Goal: Feedback & Contribution: Leave review/rating

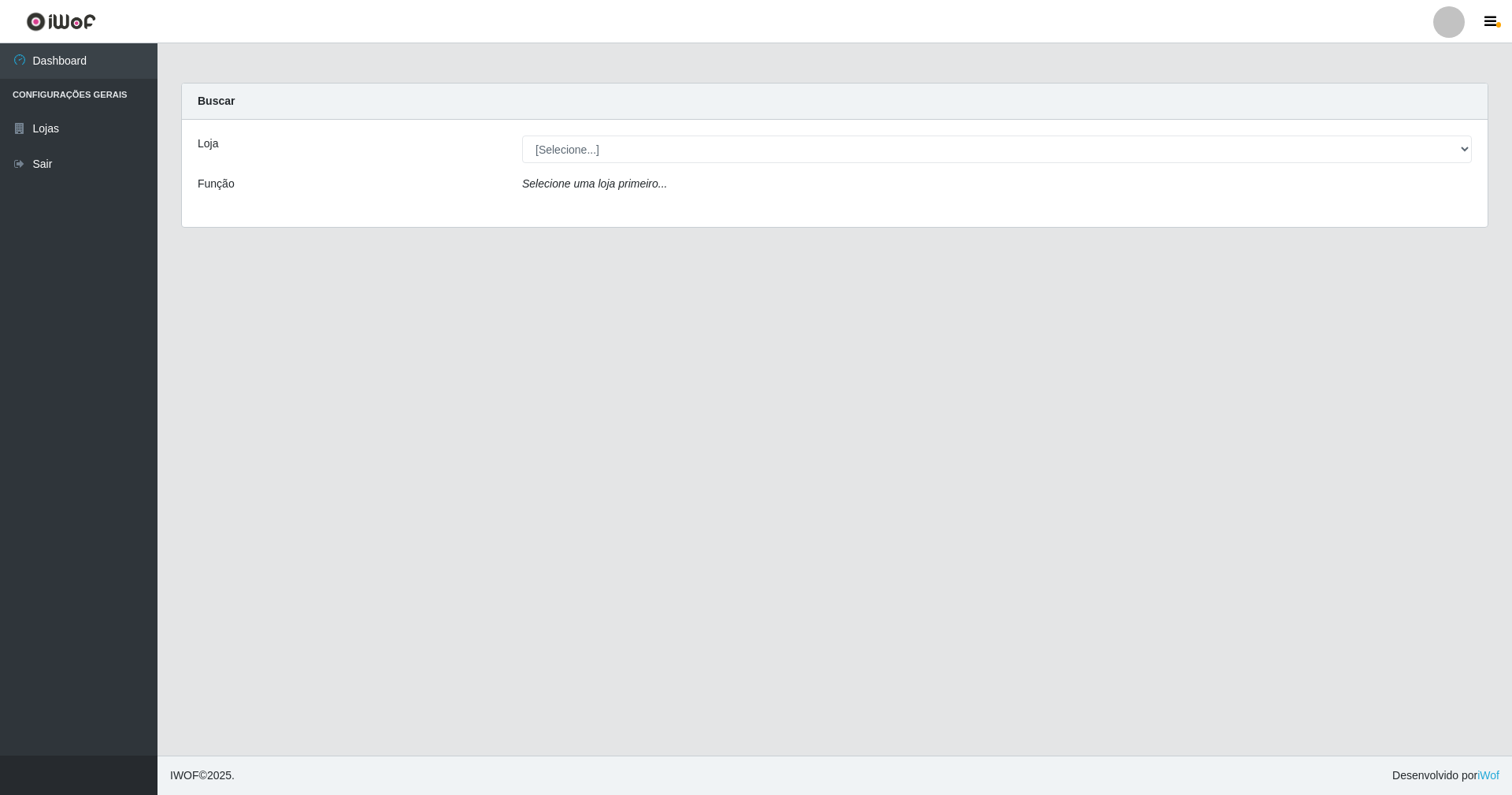
drag, startPoint x: 0, startPoint y: 0, endPoint x: 634, endPoint y: 161, distance: 654.1
click at [634, 161] on select "[Selecione...] SuperShow - Asa Norte" at bounding box center [997, 149] width 950 height 28
click at [634, 209] on div "Loja [Selecione...] SuperShow - Asa Norte Função Selecione uma loja primeiro..." at bounding box center [834, 173] width 1306 height 107
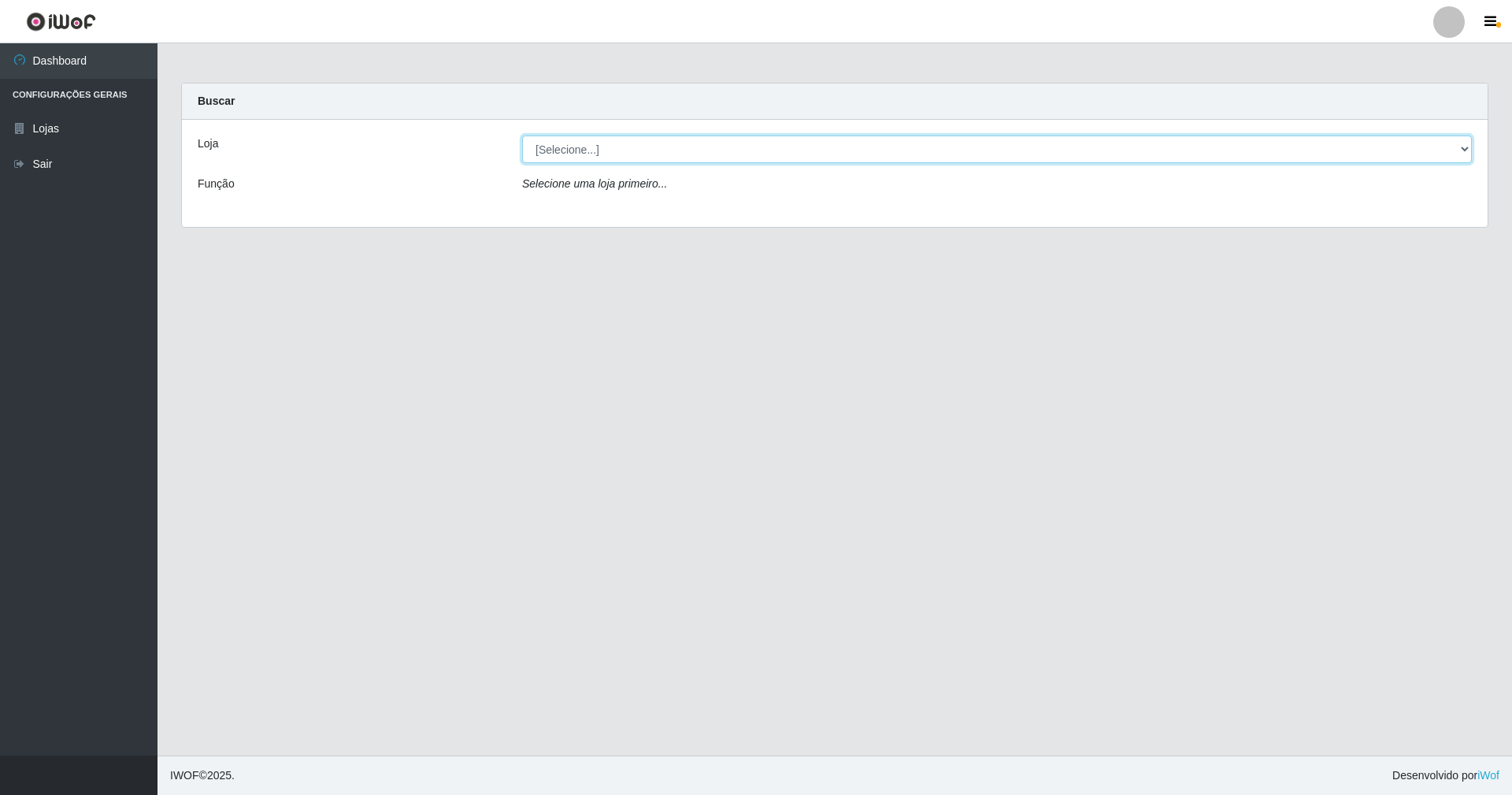
drag, startPoint x: 615, startPoint y: 145, endPoint x: 615, endPoint y: 162, distance: 17.0
click at [615, 147] on select "[Selecione...] SuperShow - Asa Norte" at bounding box center [997, 149] width 950 height 28
select select "71"
click at [522, 135] on select "[Selecione...] SuperShow - Asa Norte" at bounding box center [997, 149] width 950 height 28
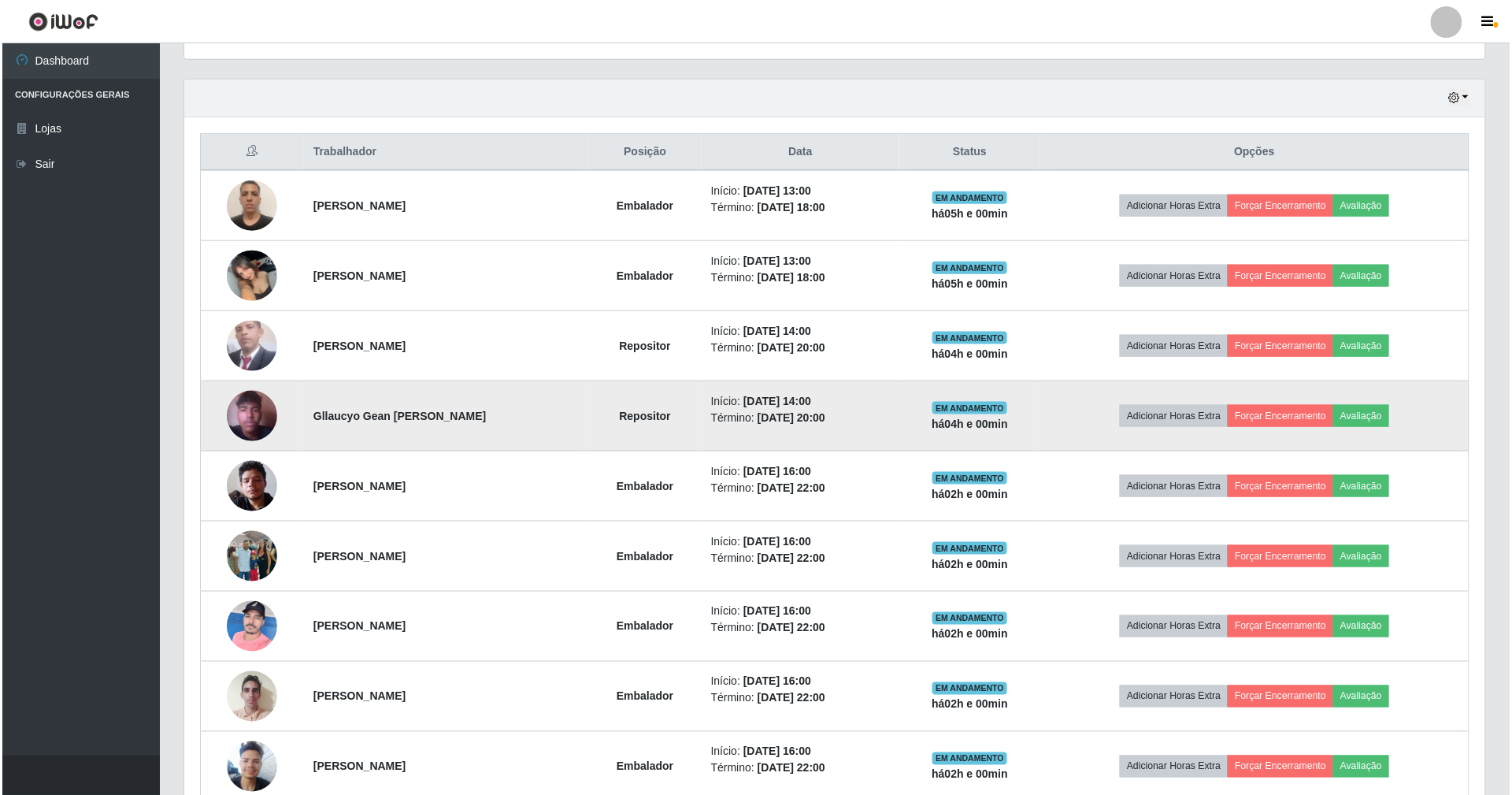
scroll to position [525, 0]
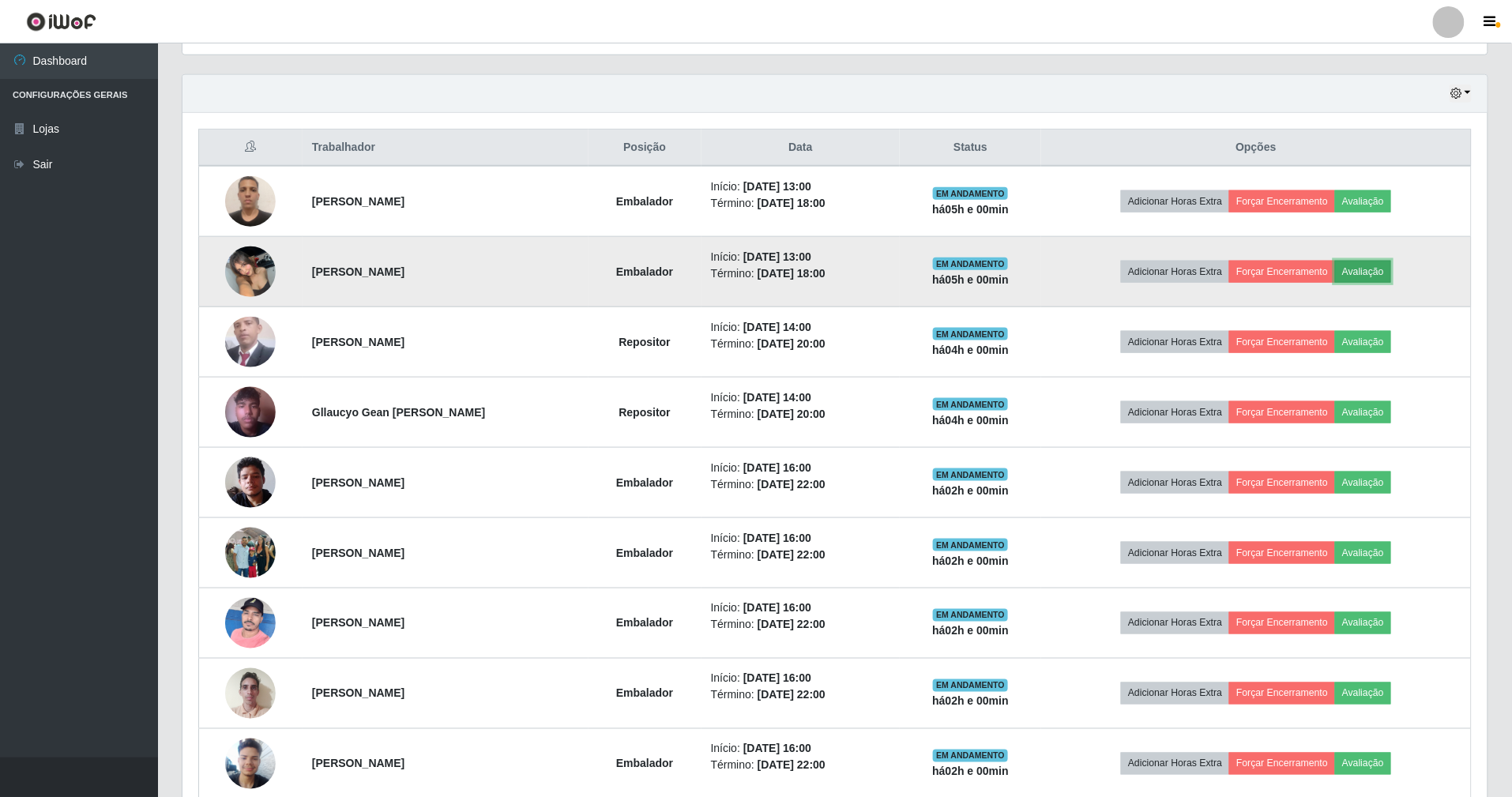
click at [1391, 264] on button "Avaliação" at bounding box center [1363, 271] width 56 height 22
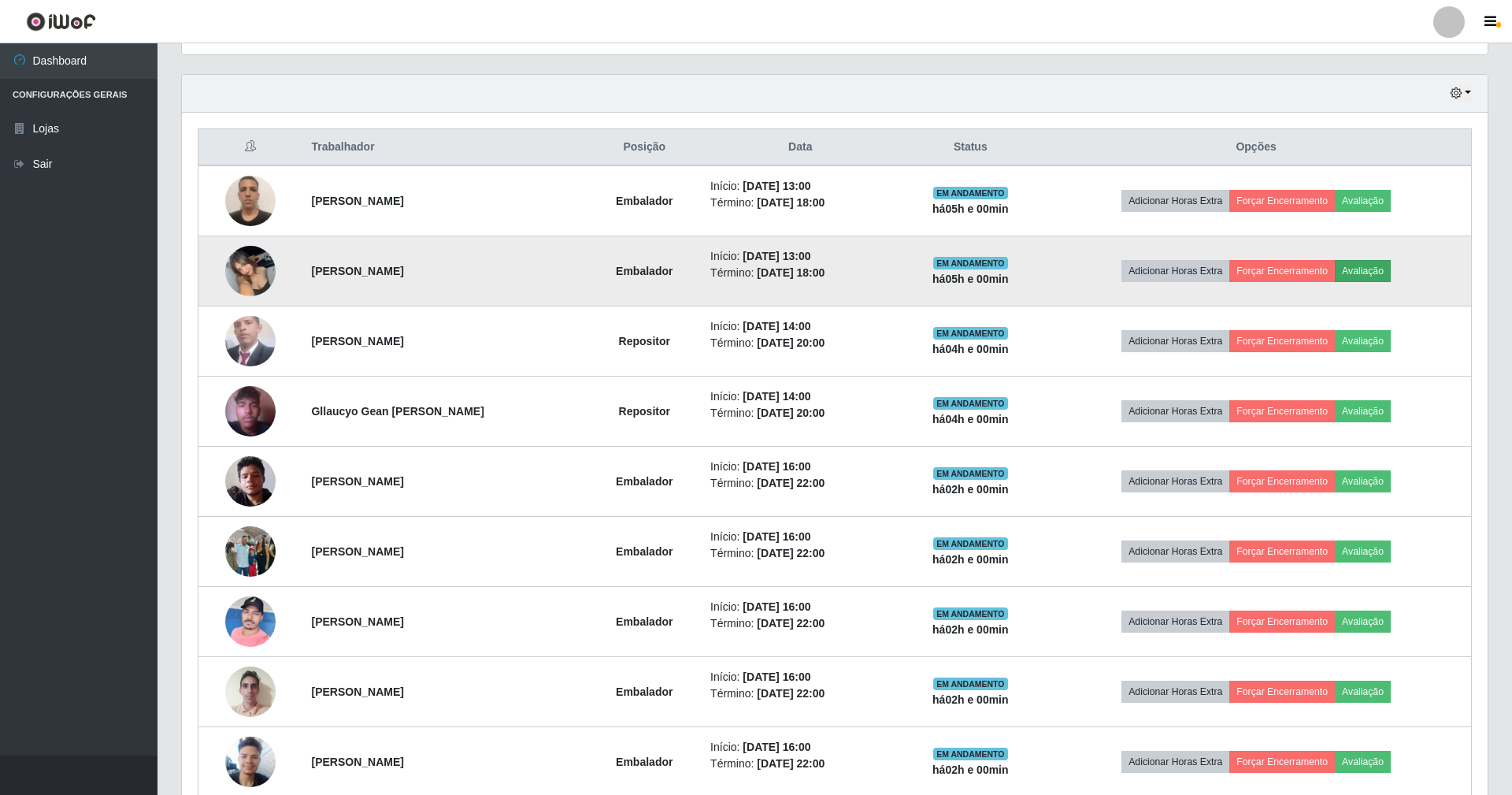
scroll to position [328, 1287]
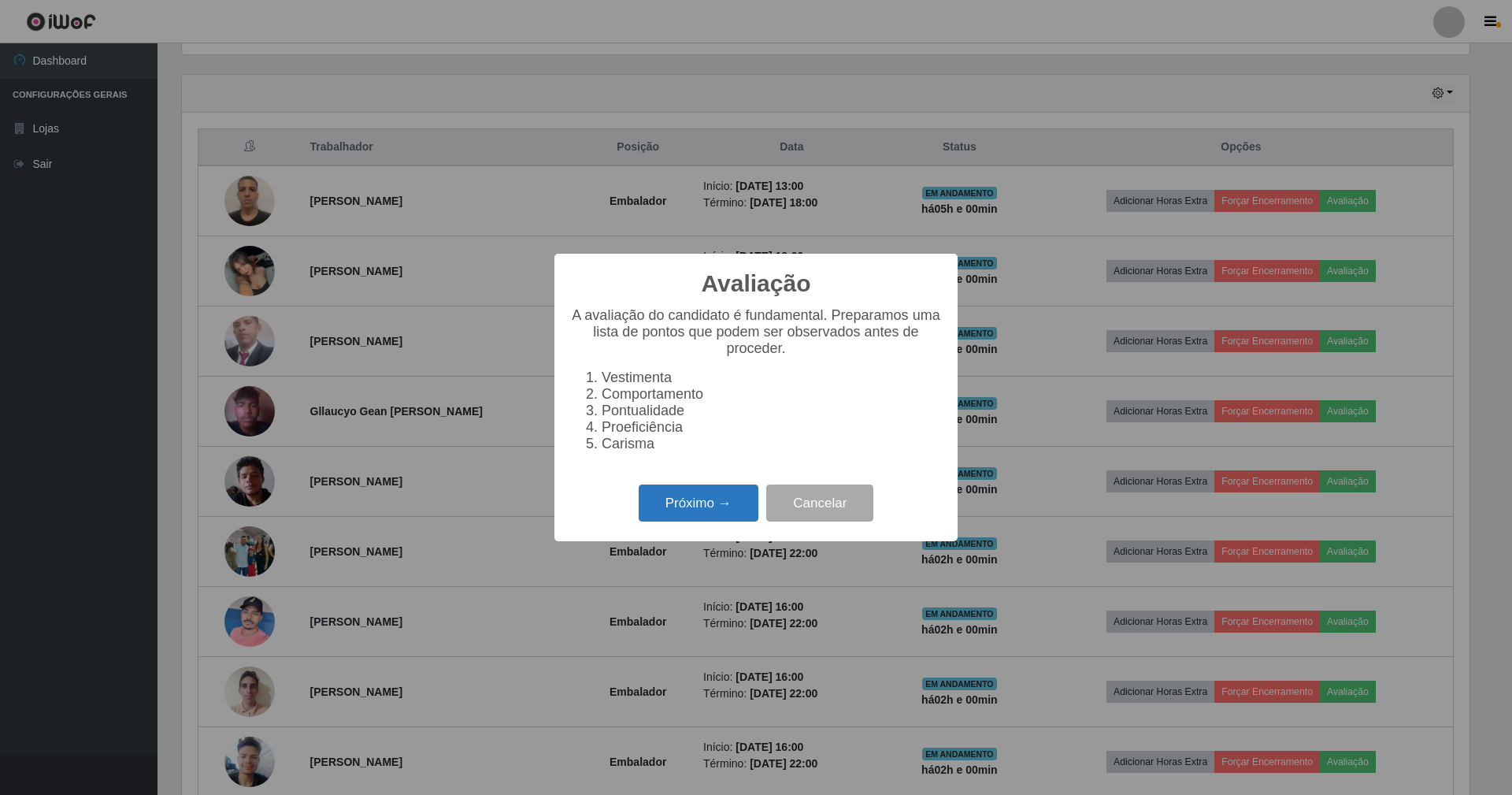
click at [718, 503] on button "Próximo →" at bounding box center [698, 502] width 120 height 37
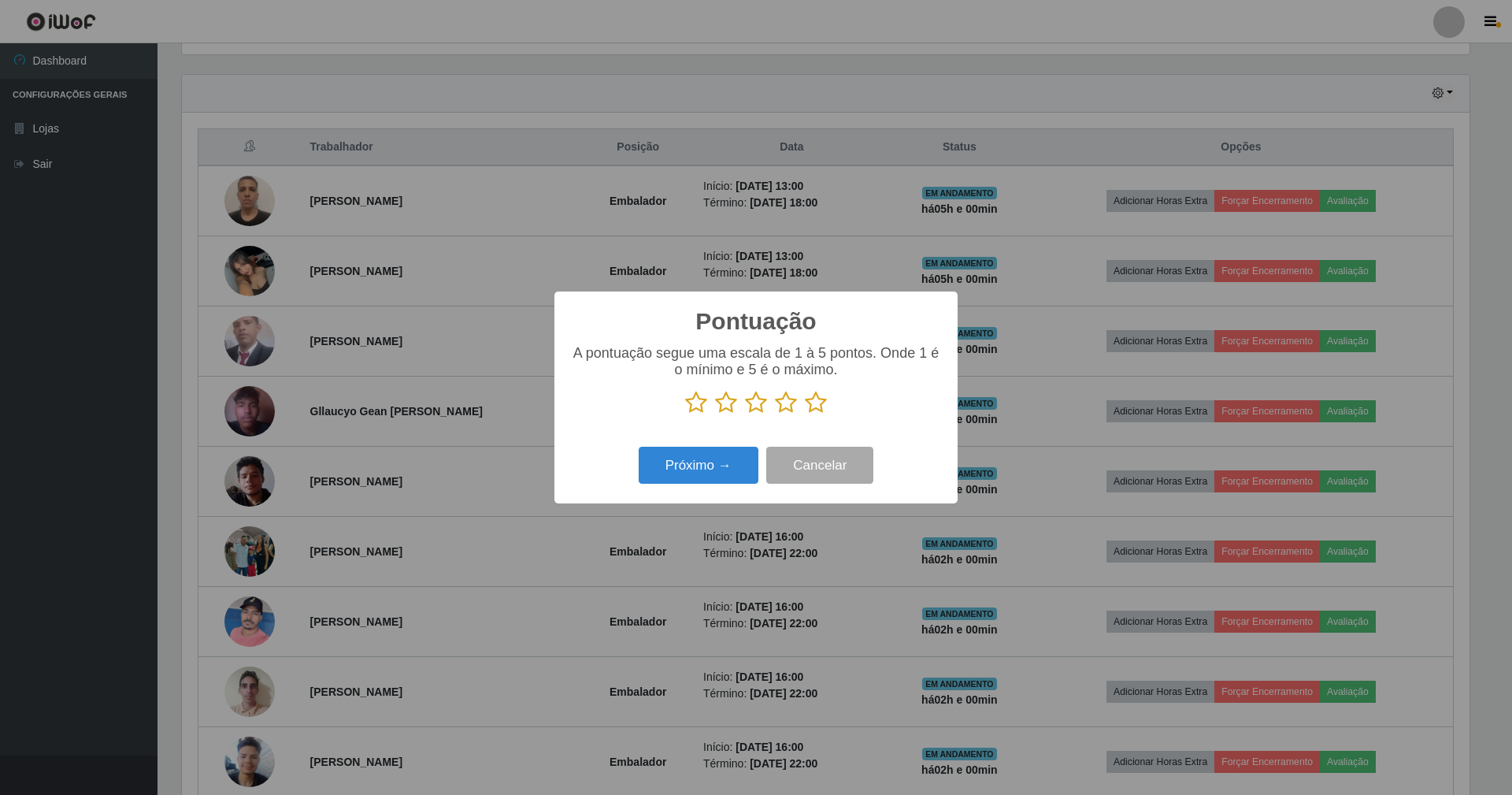
scroll to position [787398, 786187]
drag, startPoint x: 813, startPoint y: 407, endPoint x: 737, endPoint y: 480, distance: 105.4
click at [813, 407] on icon at bounding box center [815, 402] width 22 height 23
click at [805, 415] on input "radio" at bounding box center [805, 415] width 0 height 0
click at [715, 468] on button "Próximo →" at bounding box center [698, 465] width 120 height 37
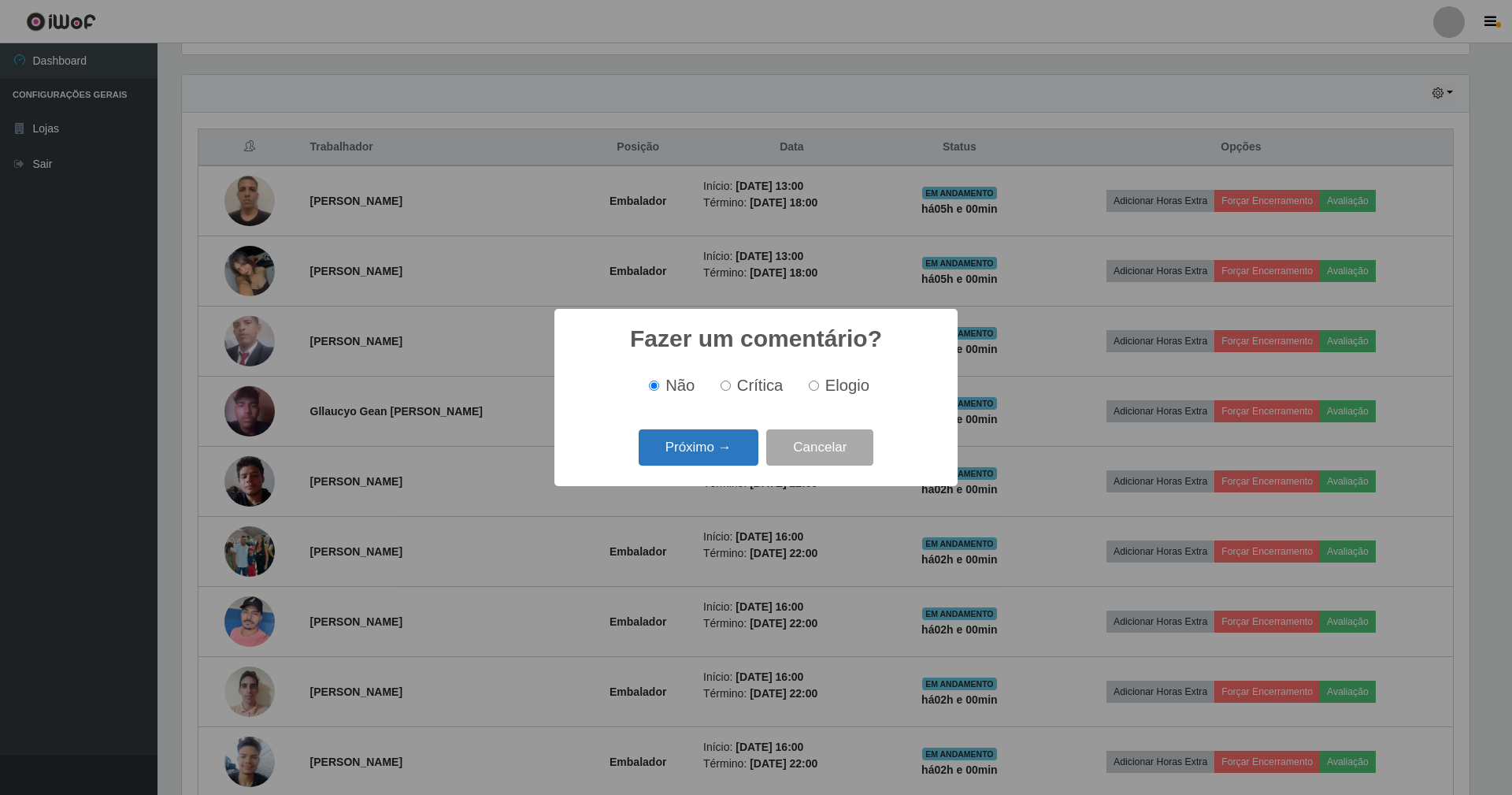
click at [724, 458] on button "Próximo →" at bounding box center [698, 447] width 120 height 37
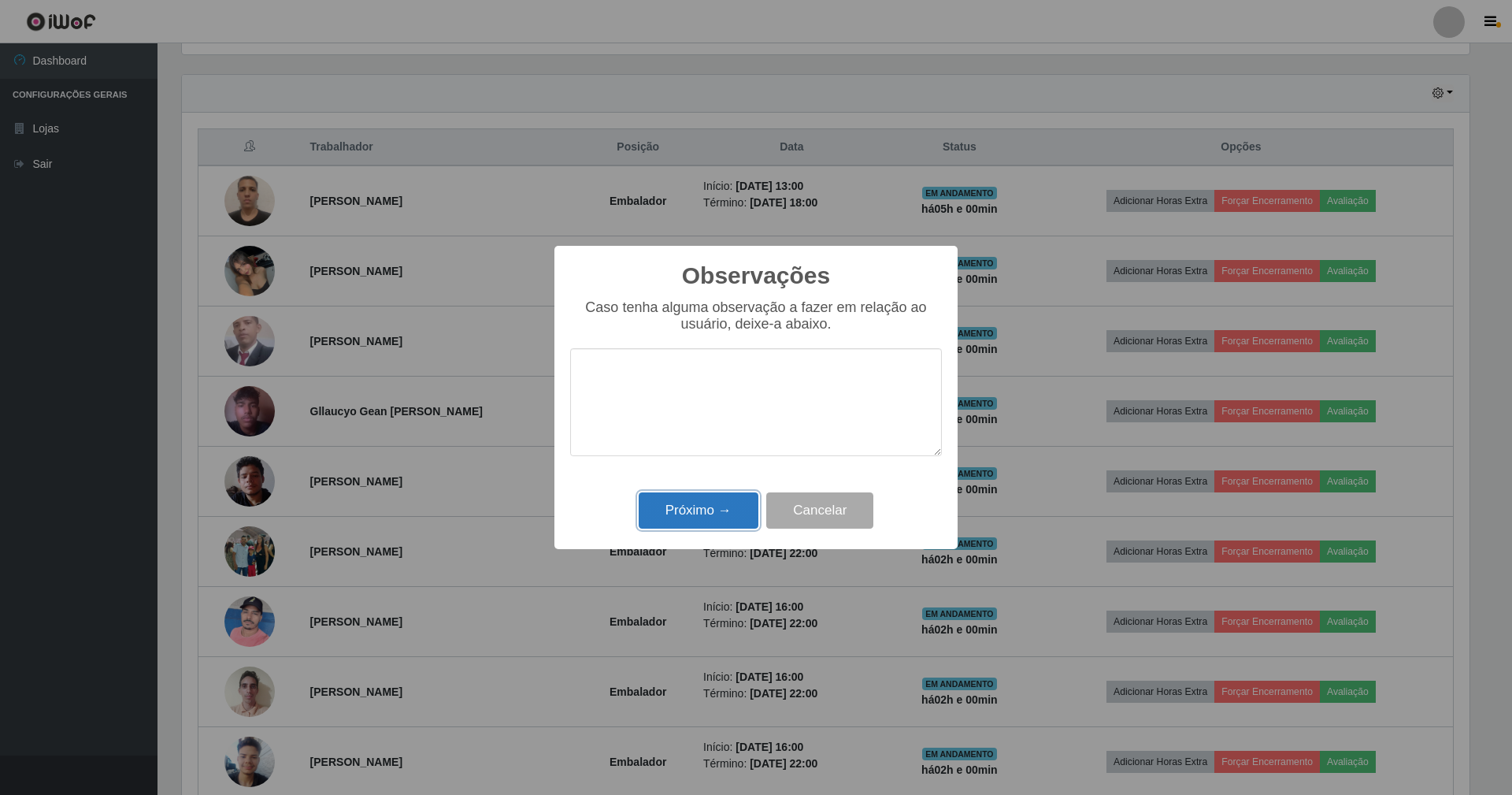
click at [722, 520] on button "Próximo →" at bounding box center [698, 510] width 120 height 37
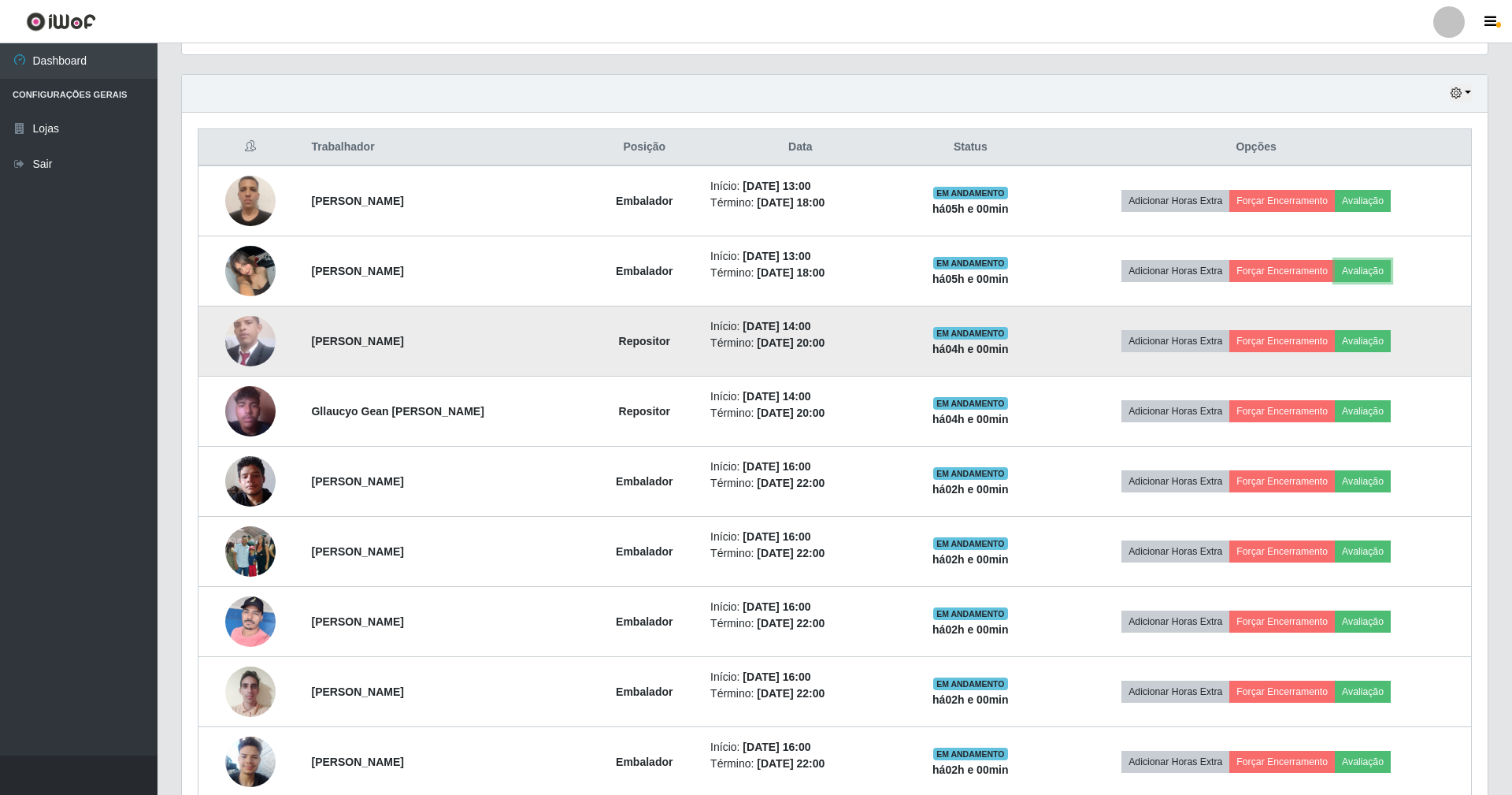
scroll to position [328, 1301]
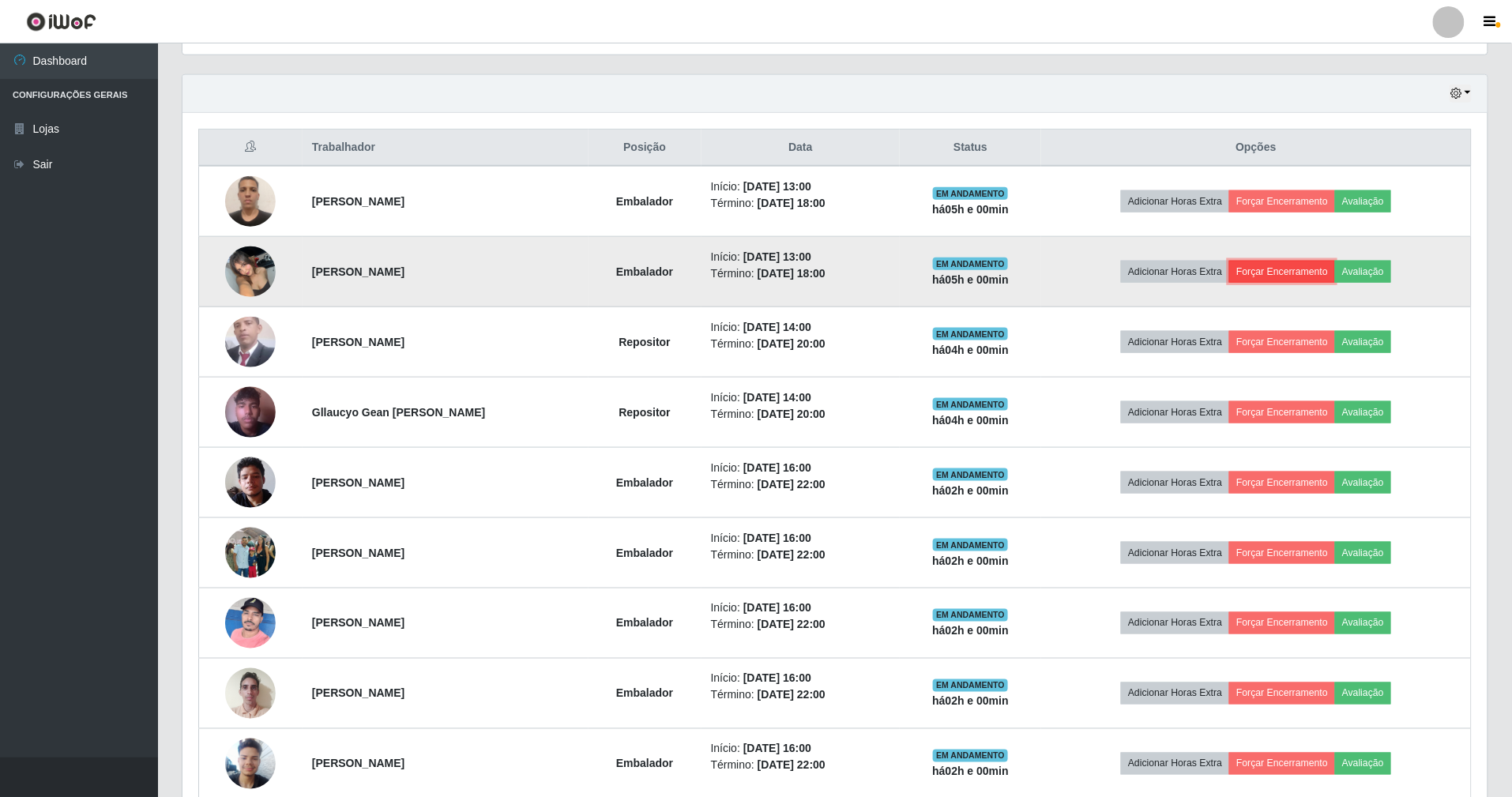
click at [1296, 275] on button "Forçar Encerramento" at bounding box center [1282, 271] width 106 height 22
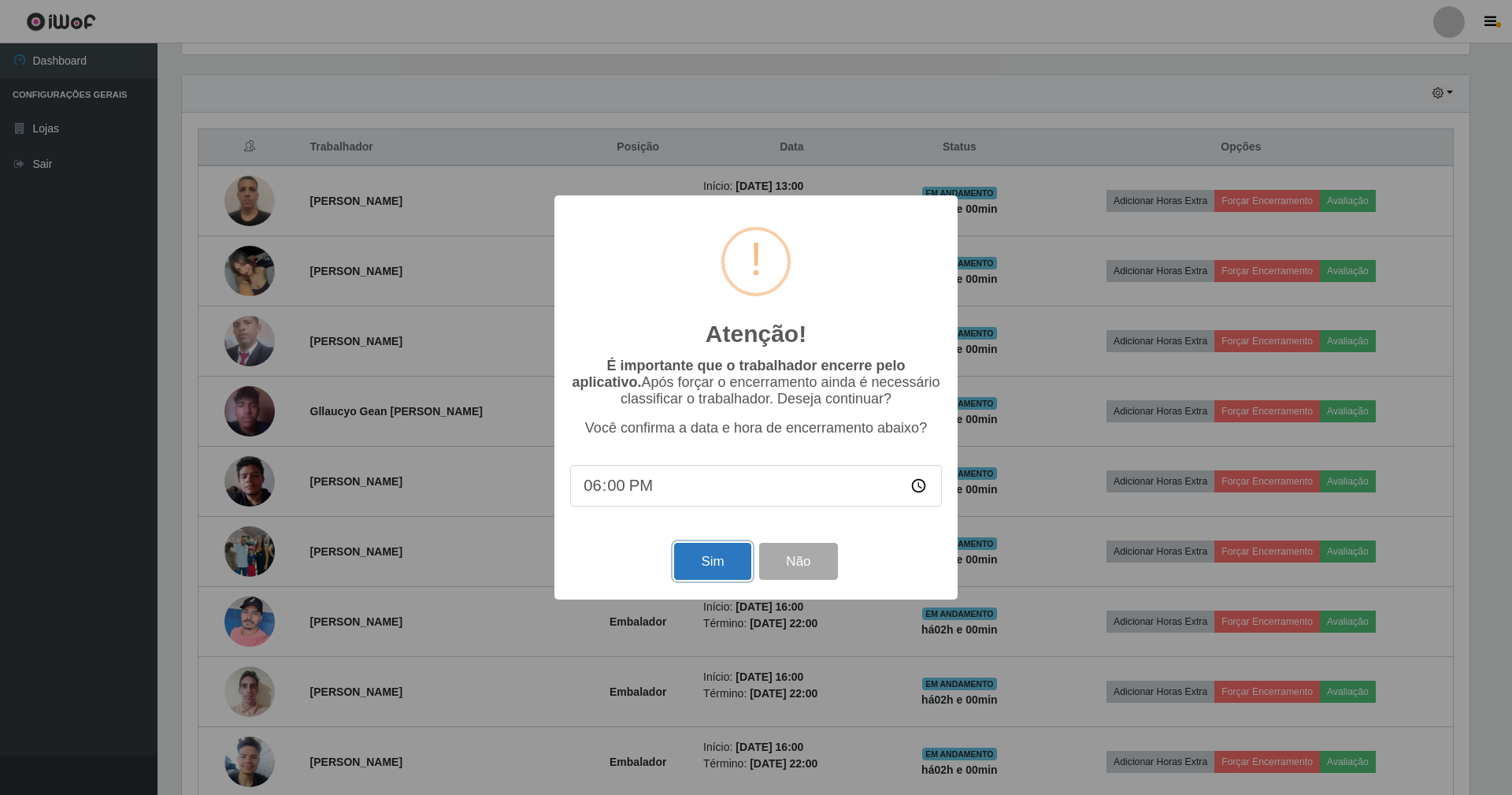
click at [723, 562] on button "Sim" at bounding box center [712, 561] width 77 height 37
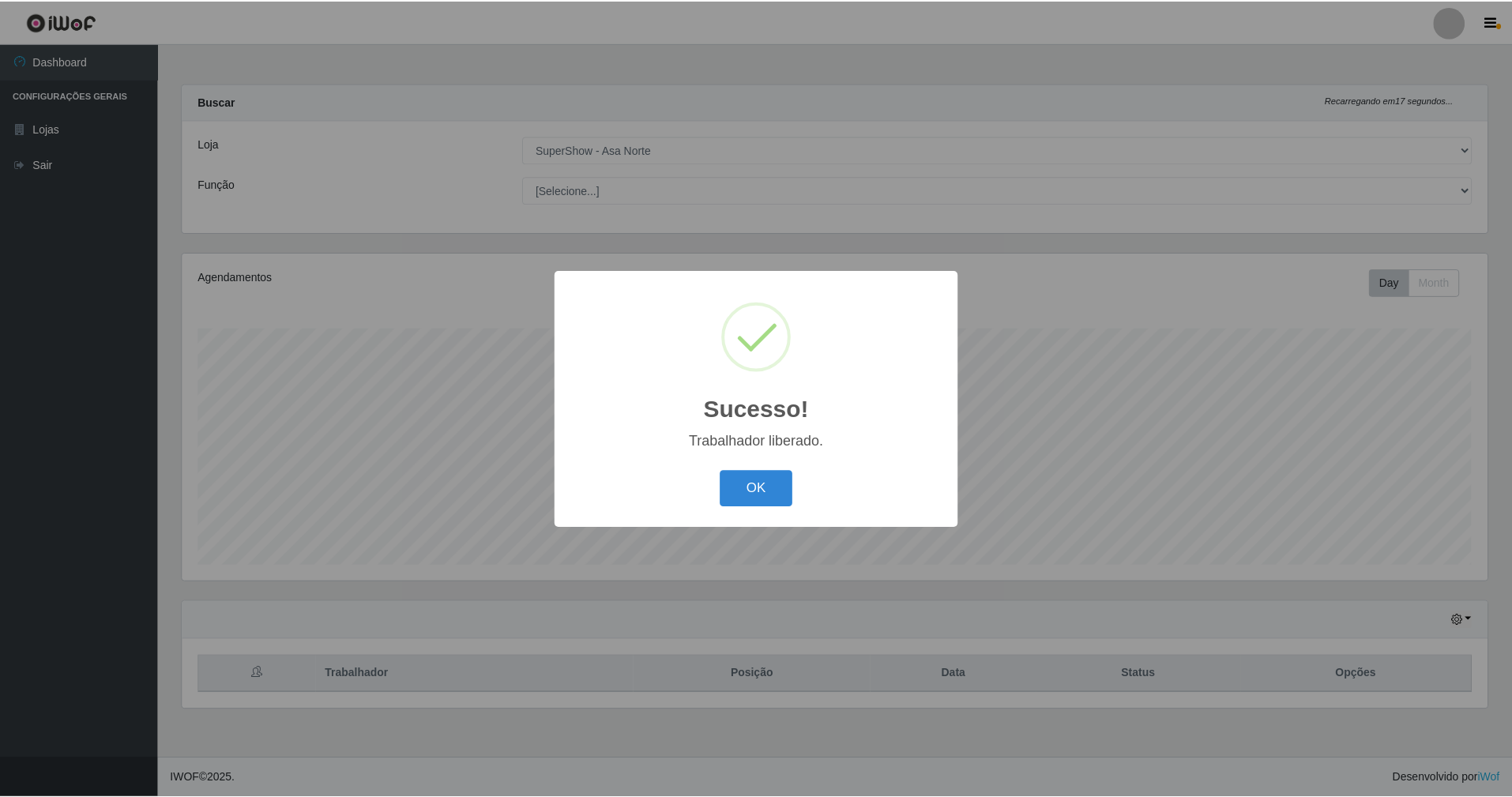
scroll to position [329, 1309]
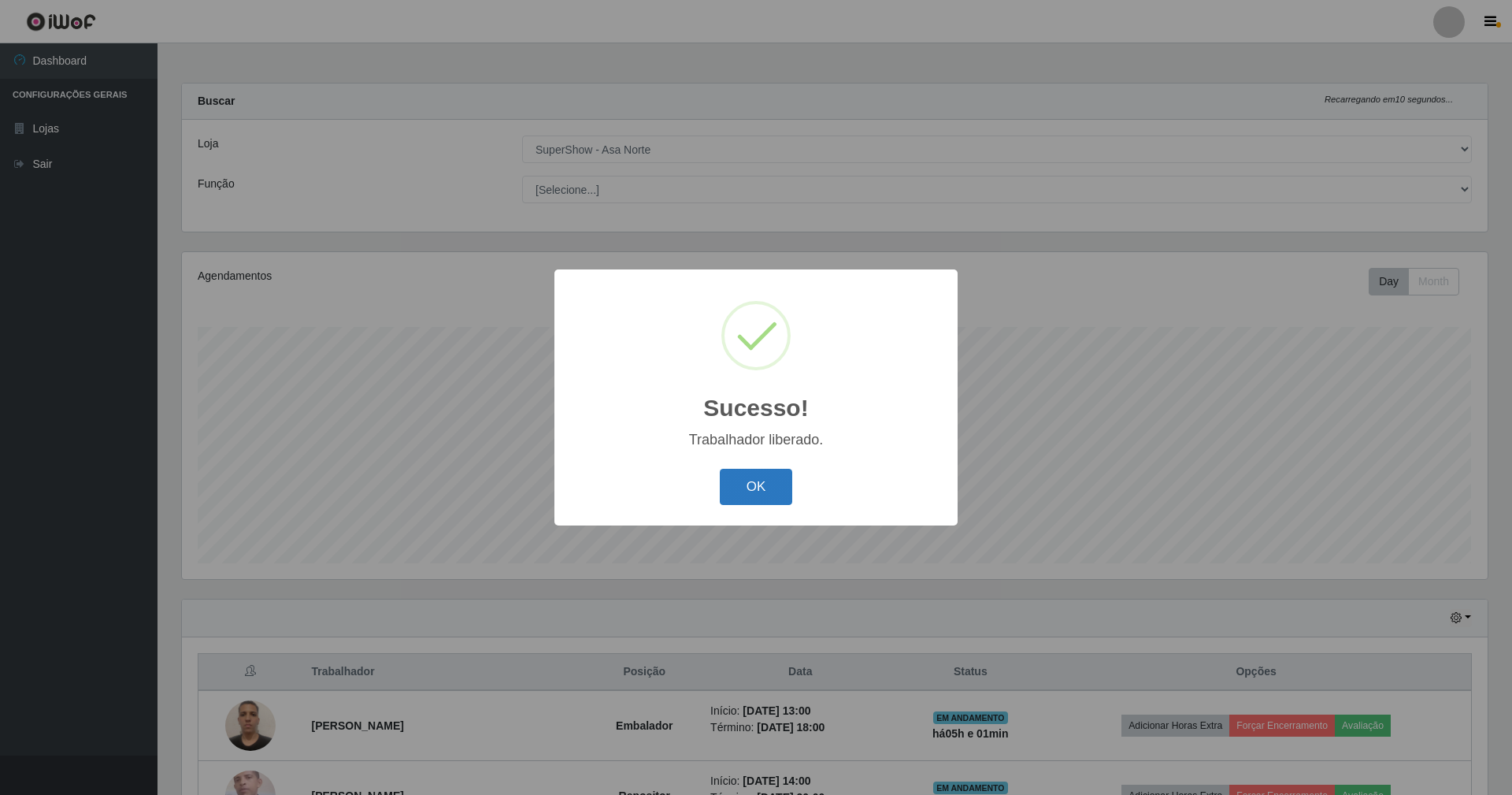
click at [750, 489] on button "OK" at bounding box center [756, 487] width 73 height 37
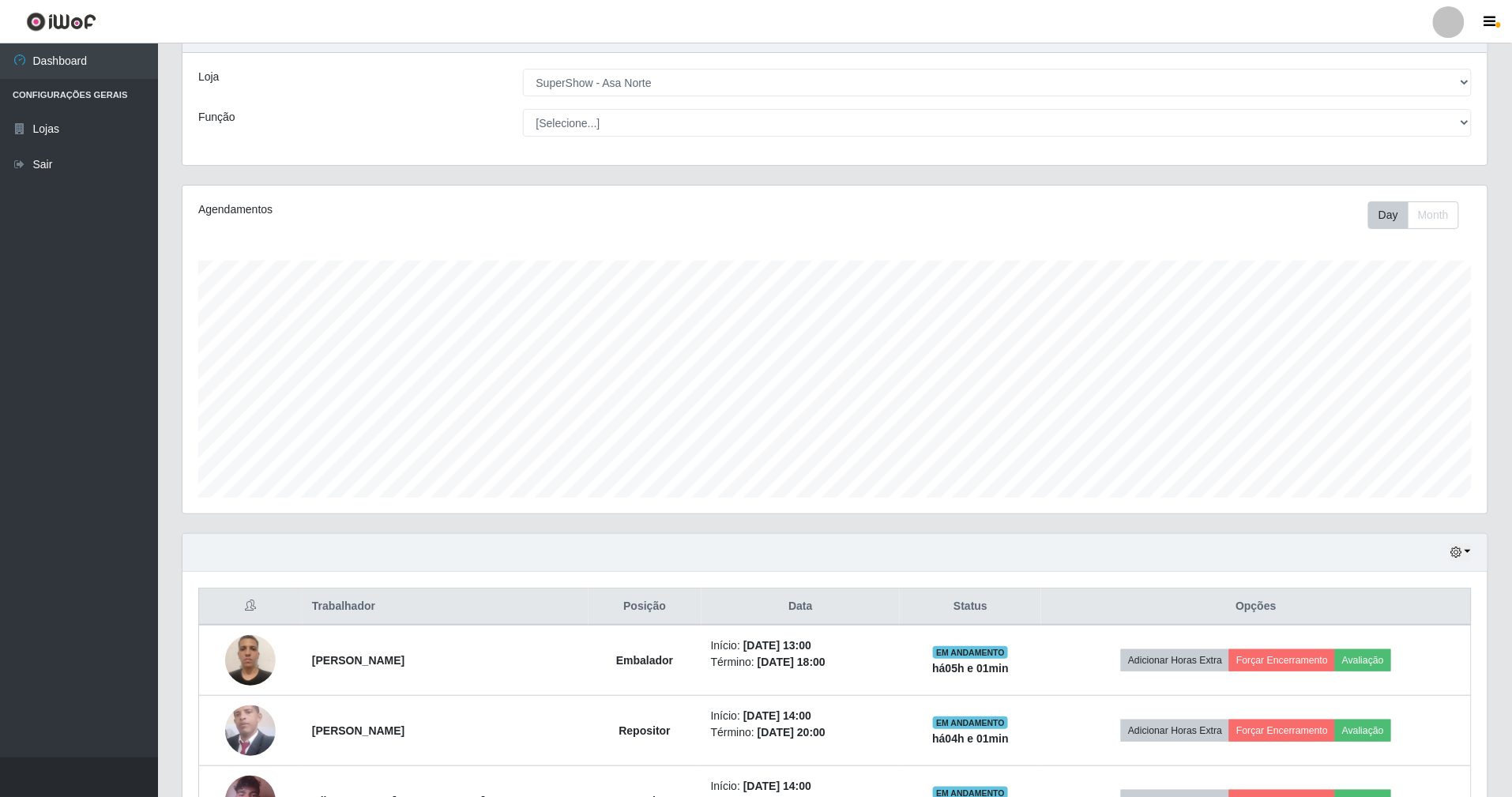
scroll to position [105, 0]
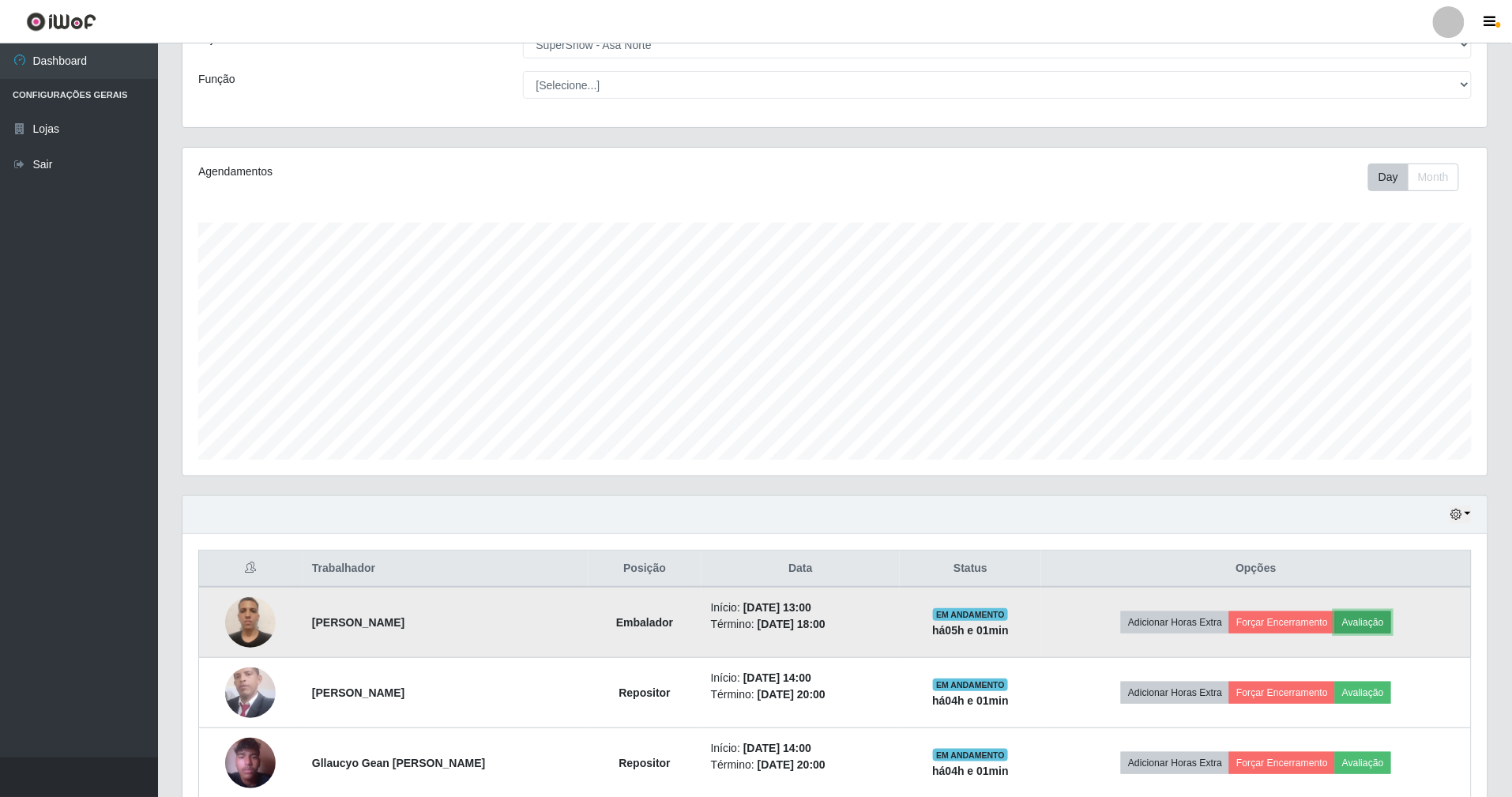
click at [1385, 616] on button "Avaliação" at bounding box center [1363, 622] width 56 height 22
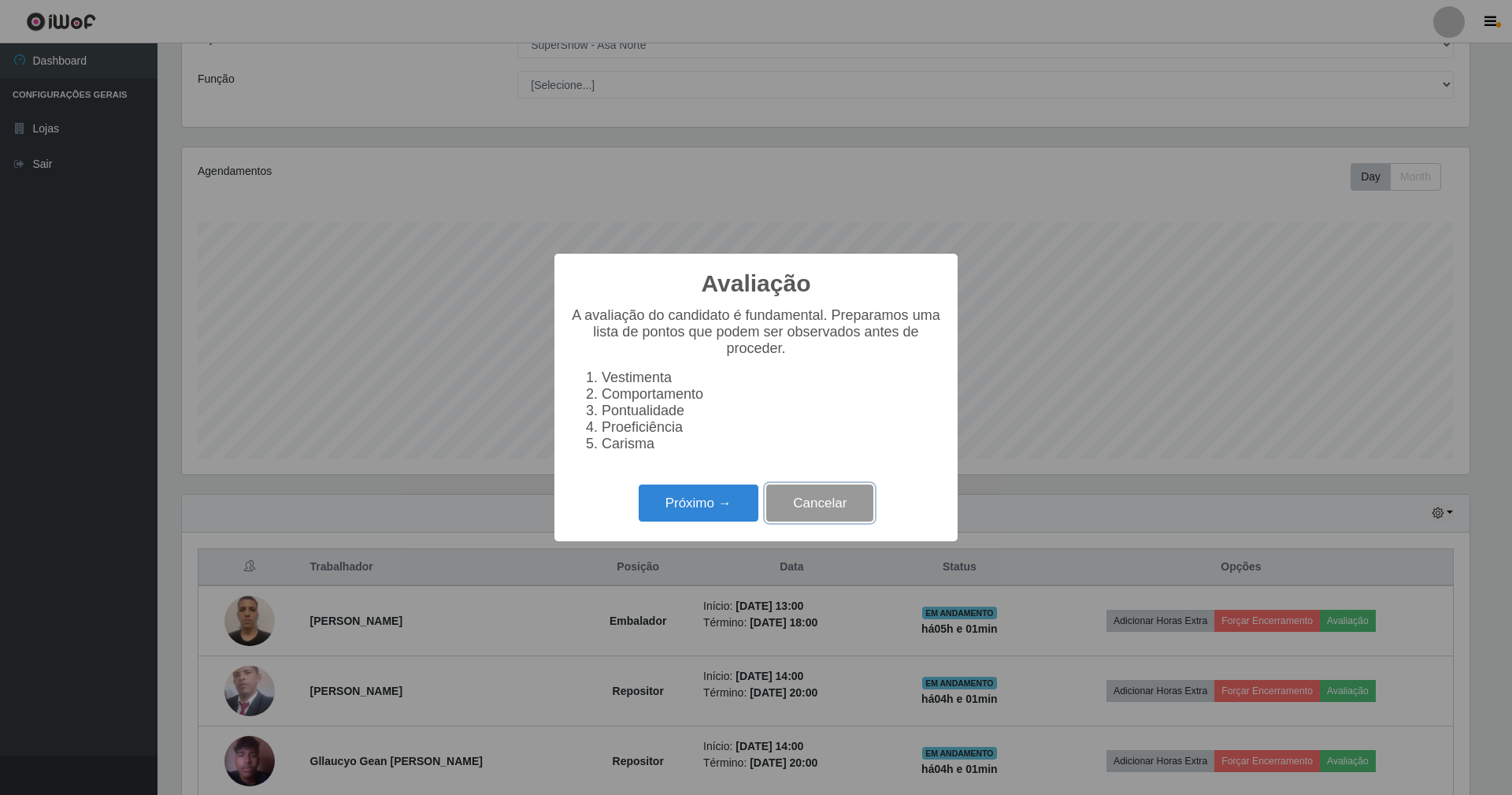
click at [840, 518] on button "Cancelar" at bounding box center [819, 502] width 107 height 37
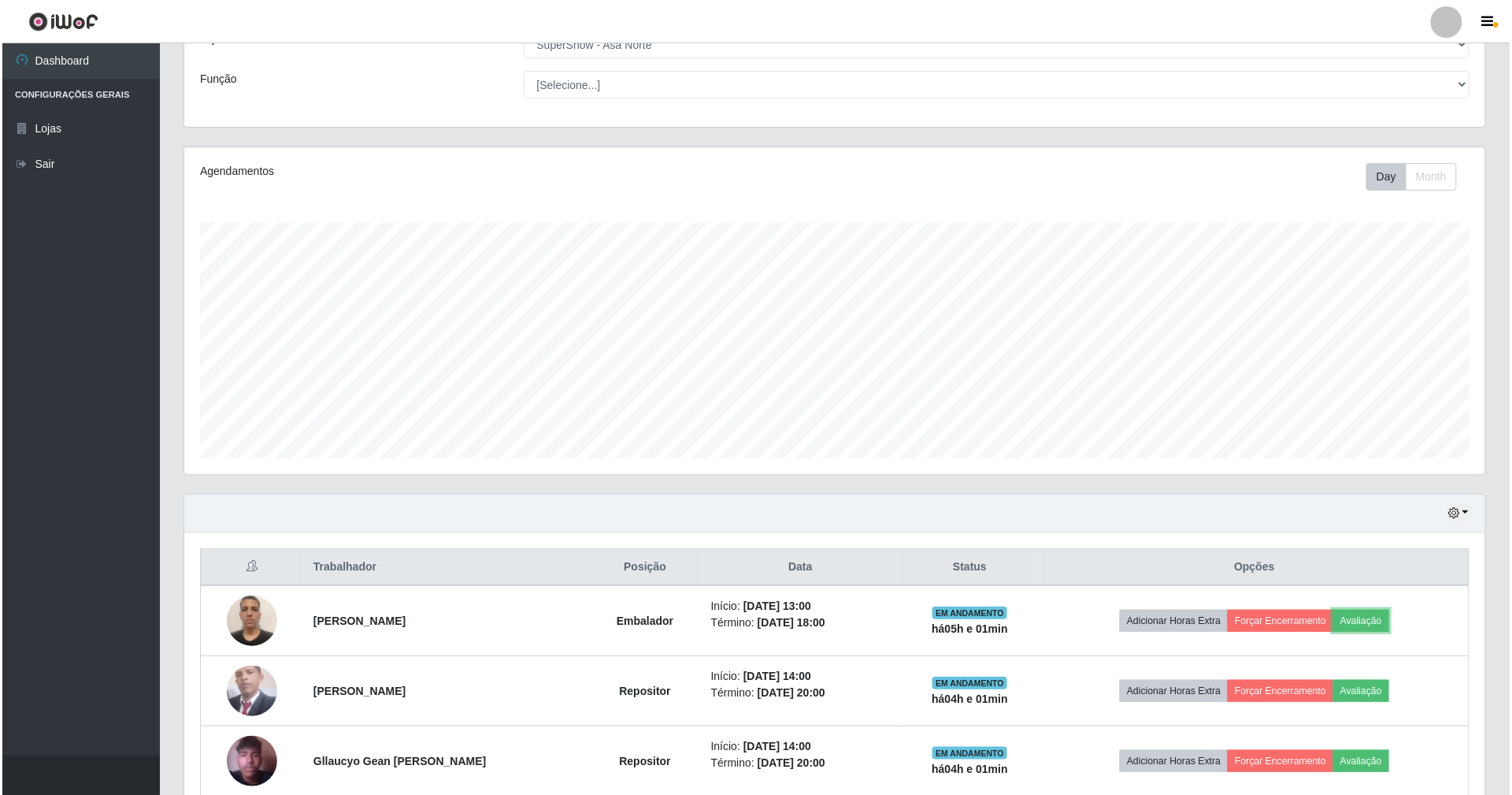
scroll to position [328, 1301]
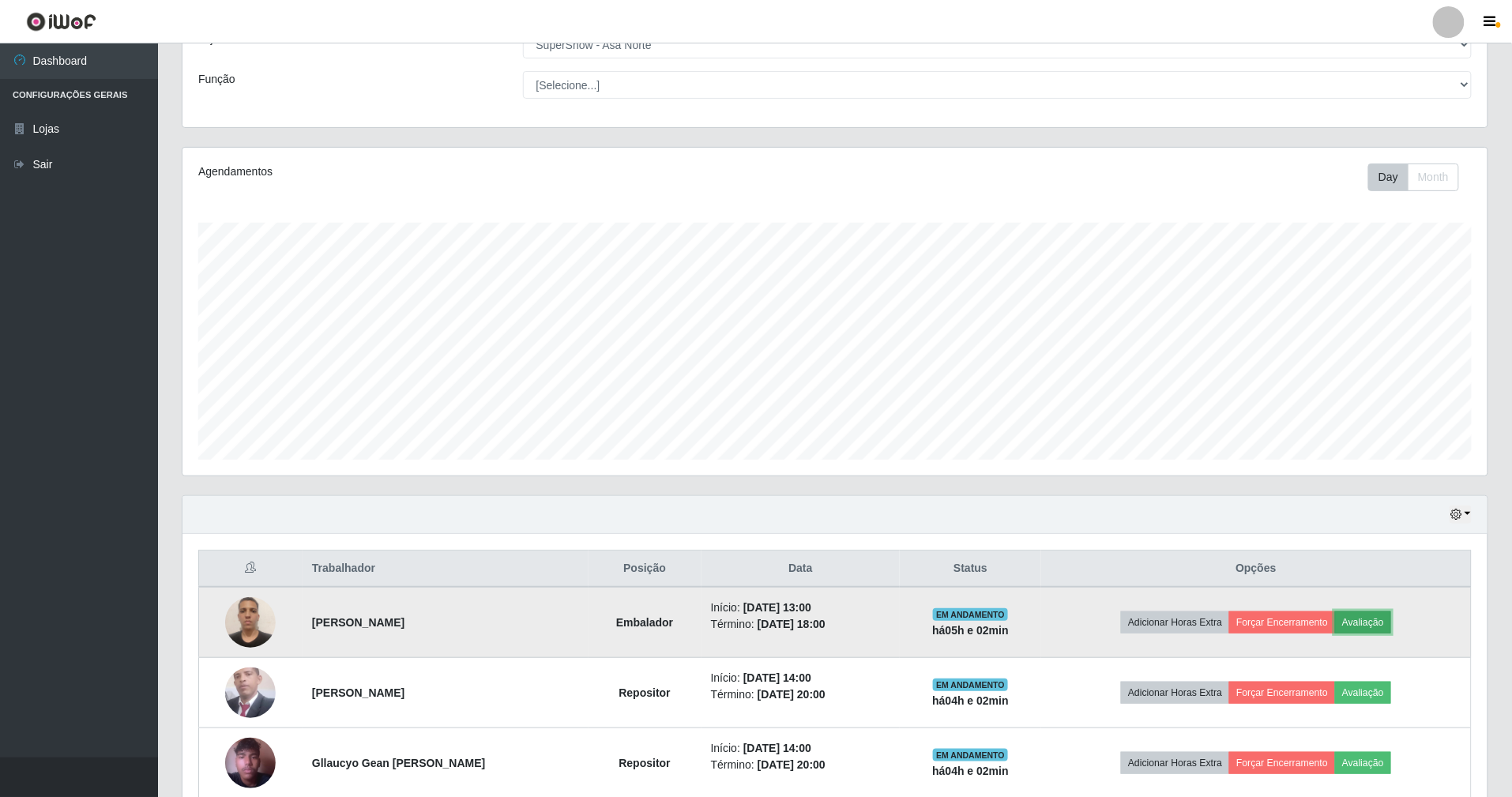
click at [1357, 621] on button "Avaliação" at bounding box center [1363, 622] width 56 height 22
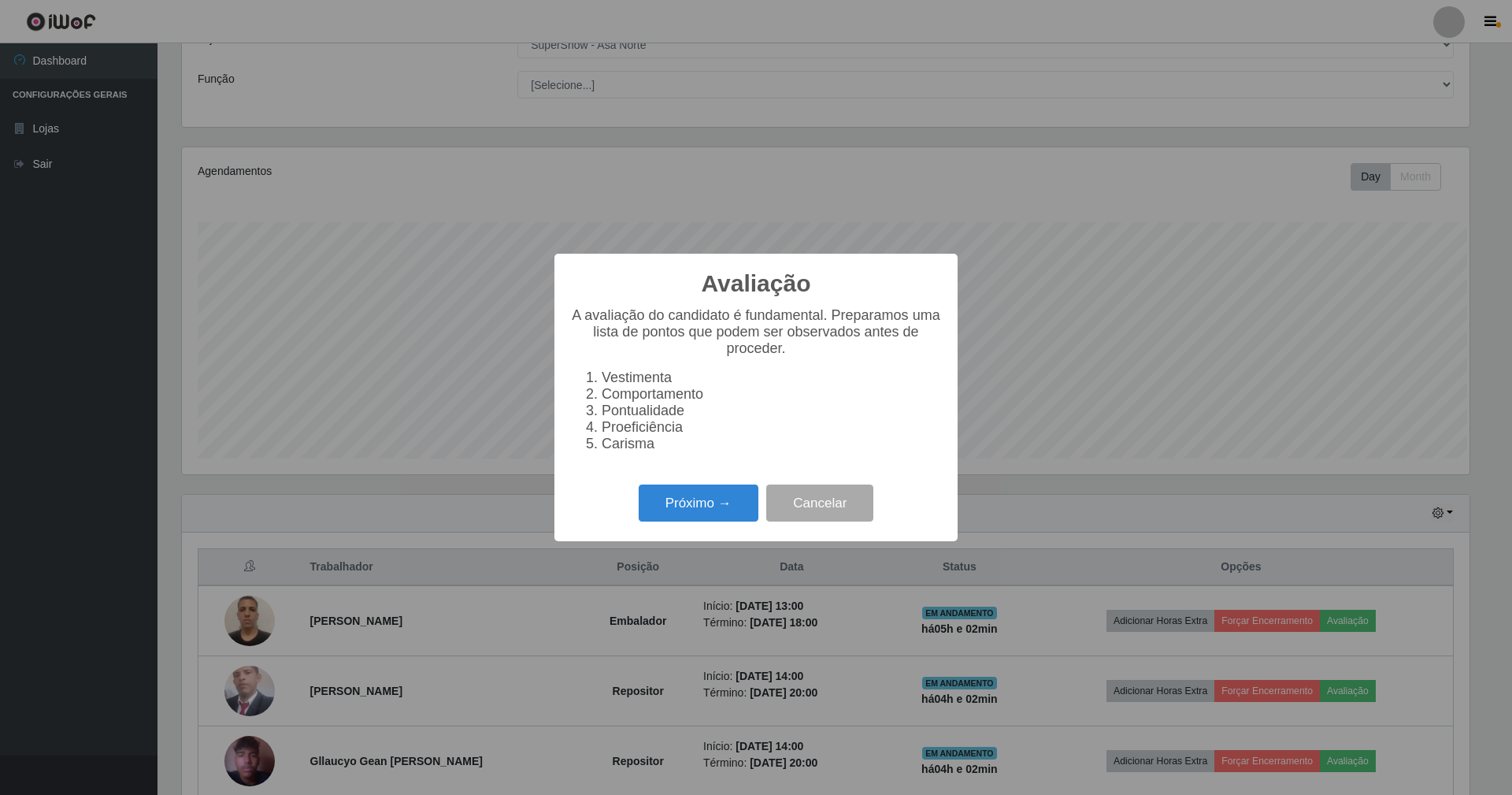
scroll to position [328, 1287]
click at [734, 503] on button "Próximo →" at bounding box center [698, 502] width 120 height 37
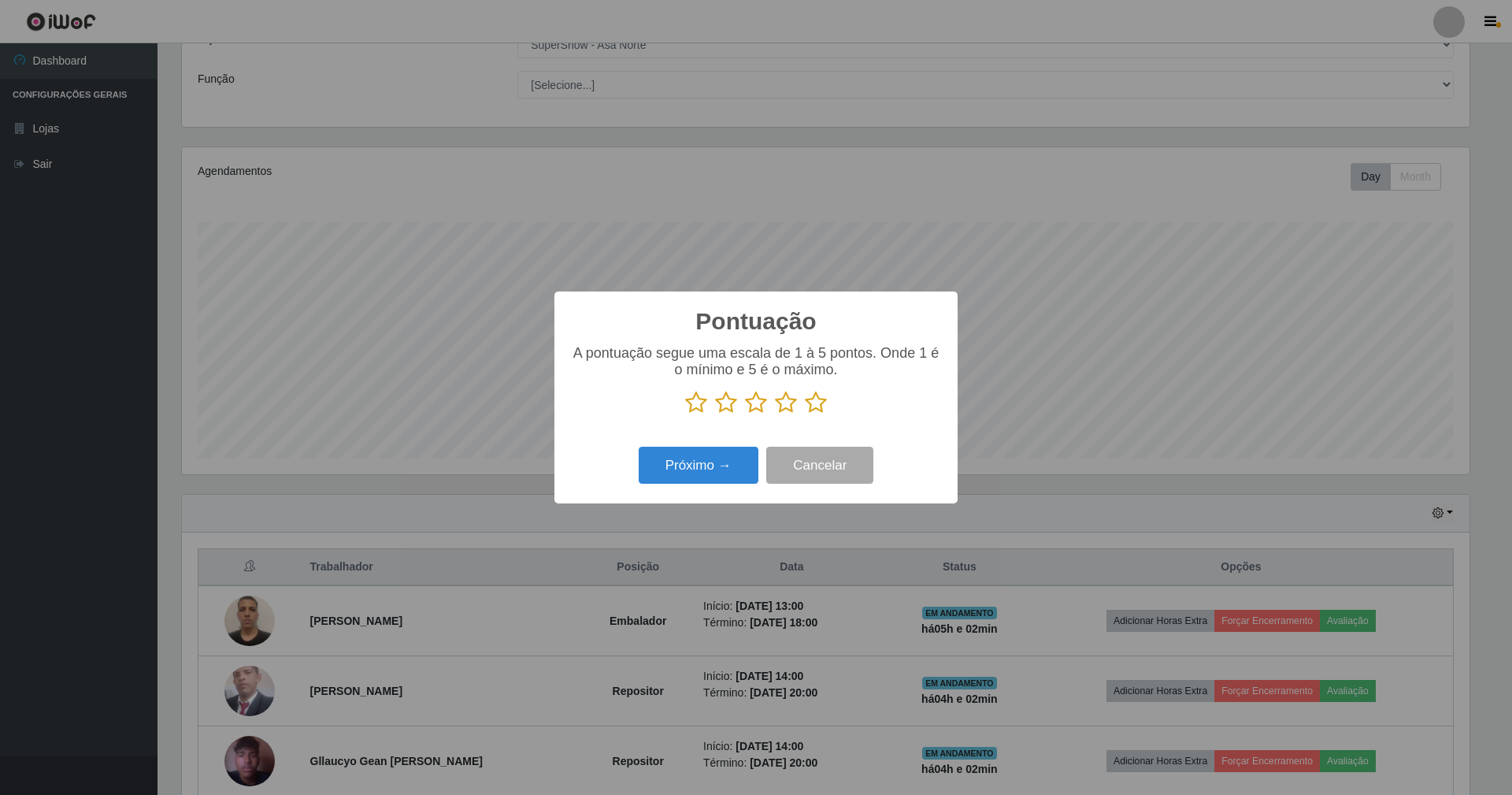
click at [731, 398] on icon at bounding box center [726, 402] width 22 height 23
click at [715, 415] on input "radio" at bounding box center [715, 415] width 0 height 0
click at [725, 452] on button "Próximo →" at bounding box center [698, 465] width 120 height 37
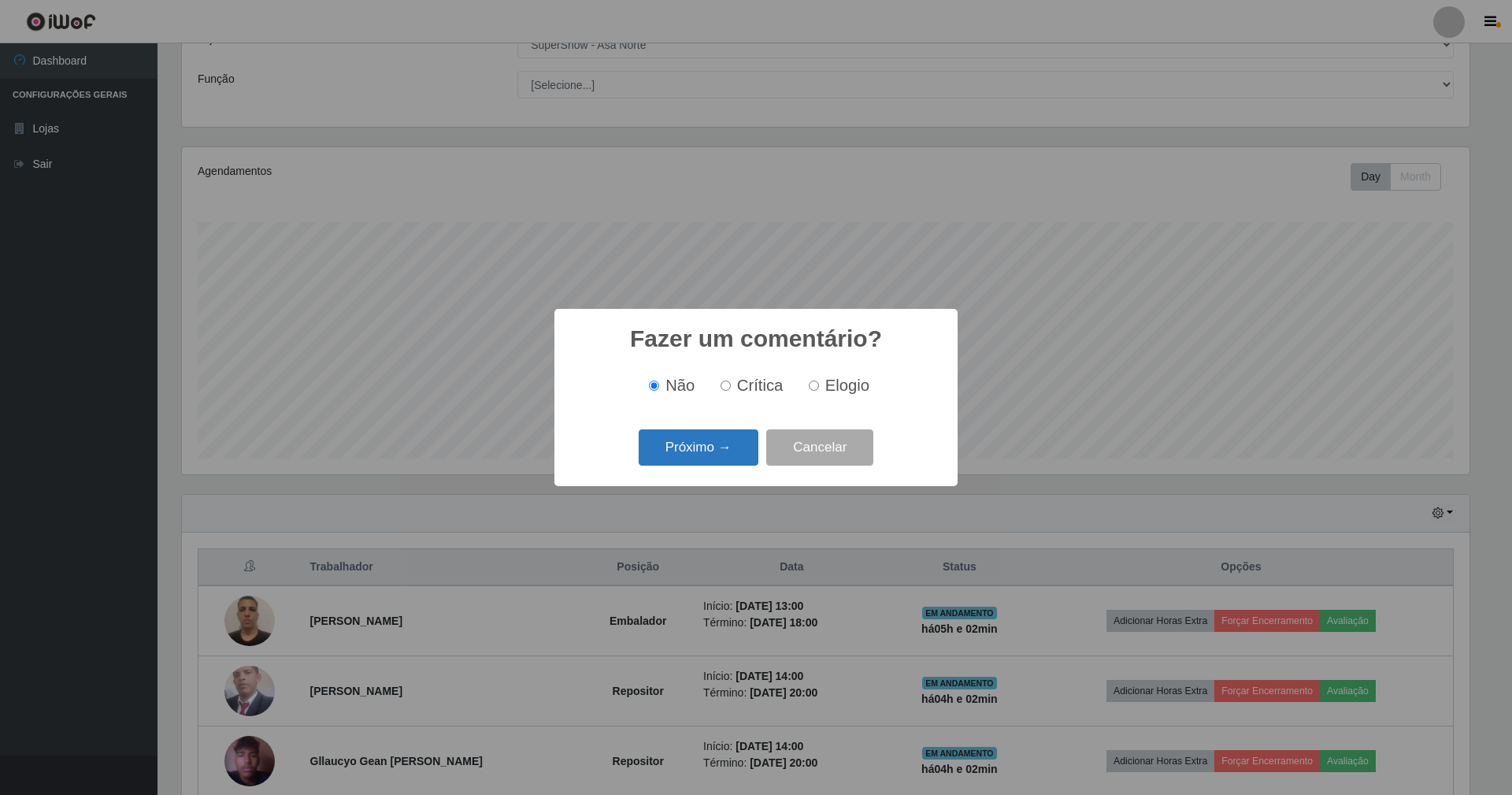
click at [728, 458] on button "Próximo →" at bounding box center [698, 447] width 120 height 37
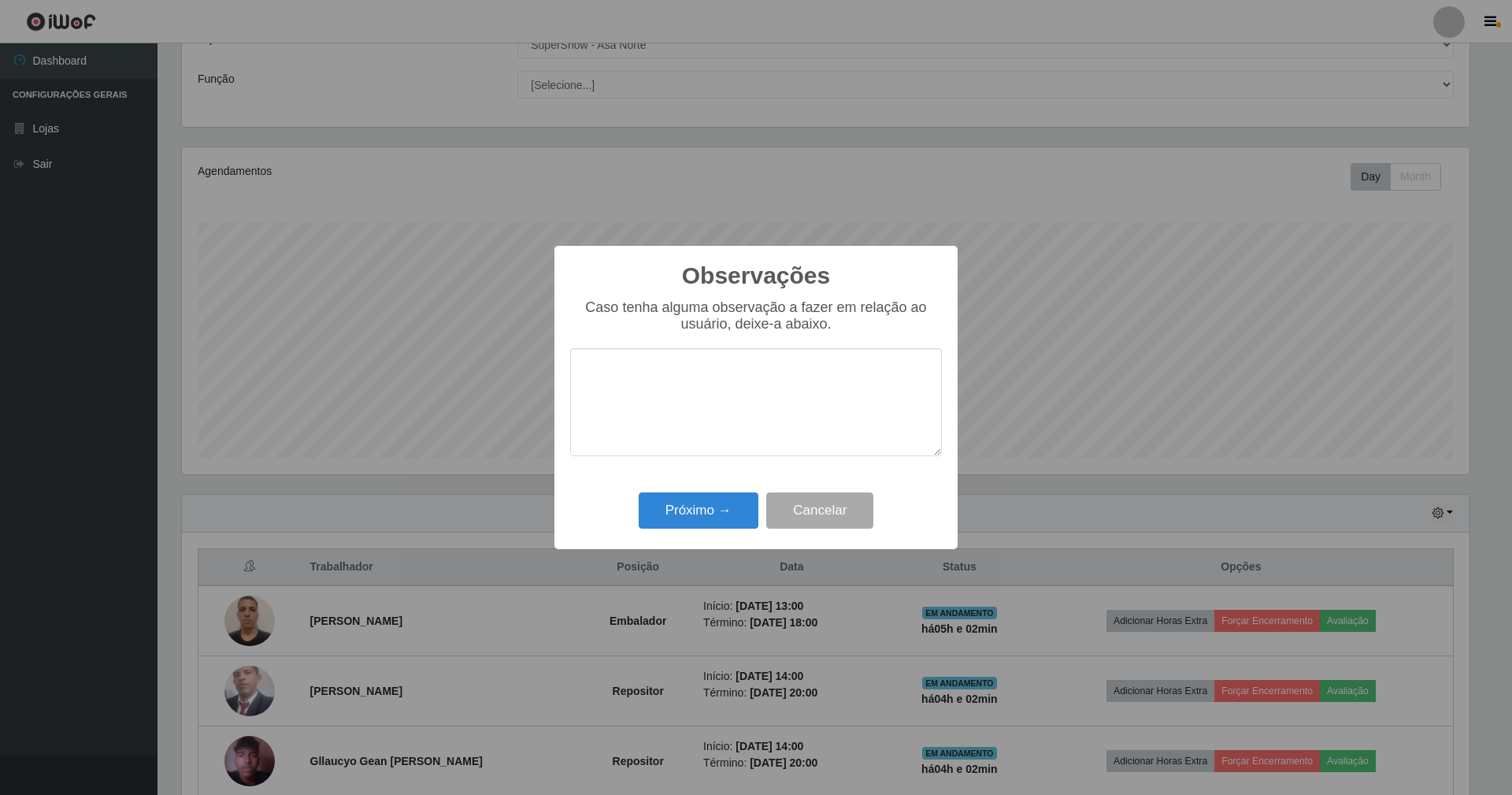
click at [734, 398] on textarea at bounding box center [756, 402] width 371 height 108
type textarea "MUITO ESCORAO E PREGUIÇOSO"
click at [722, 503] on button "Próximo →" at bounding box center [698, 510] width 120 height 37
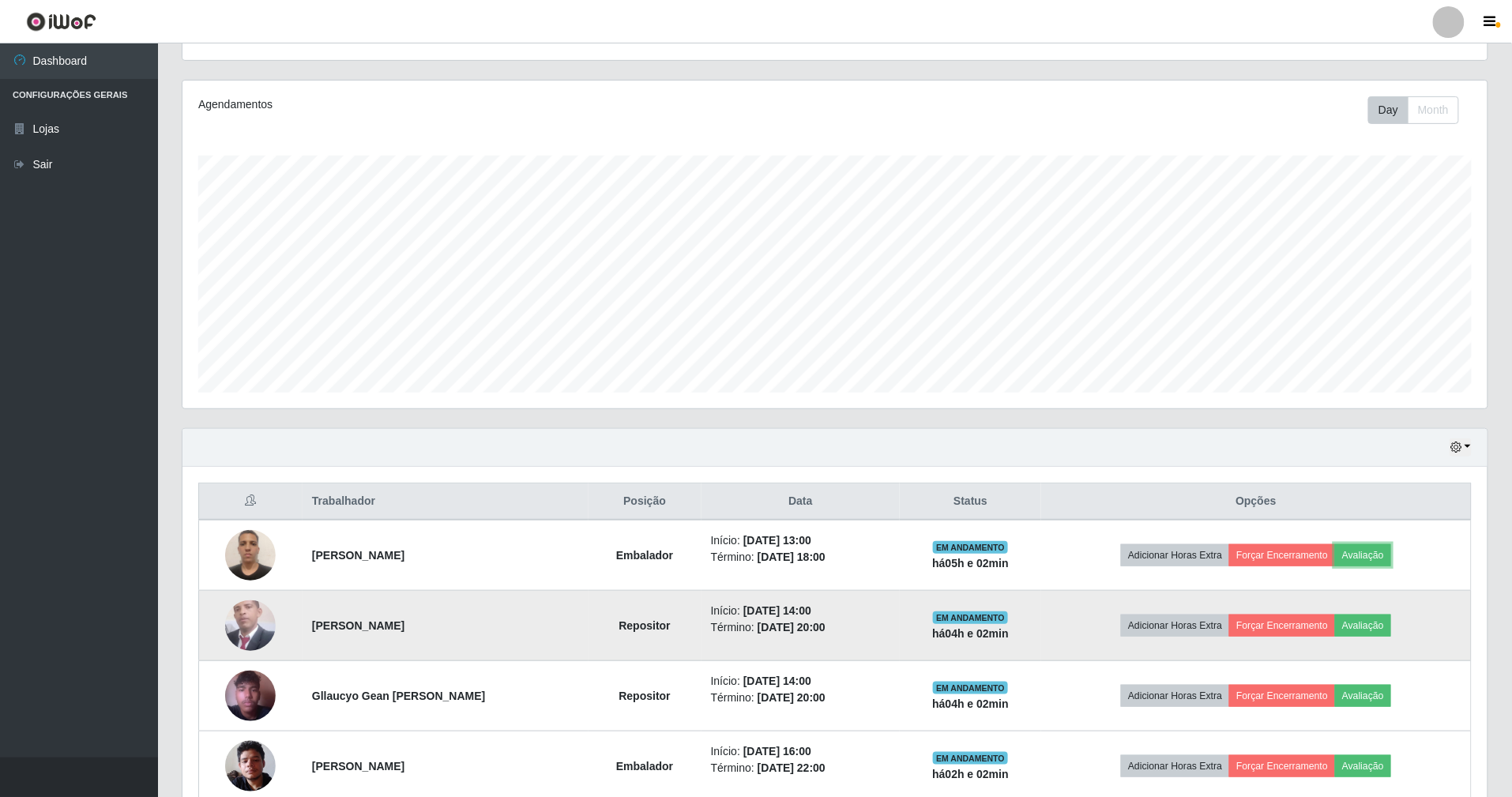
scroll to position [210, 0]
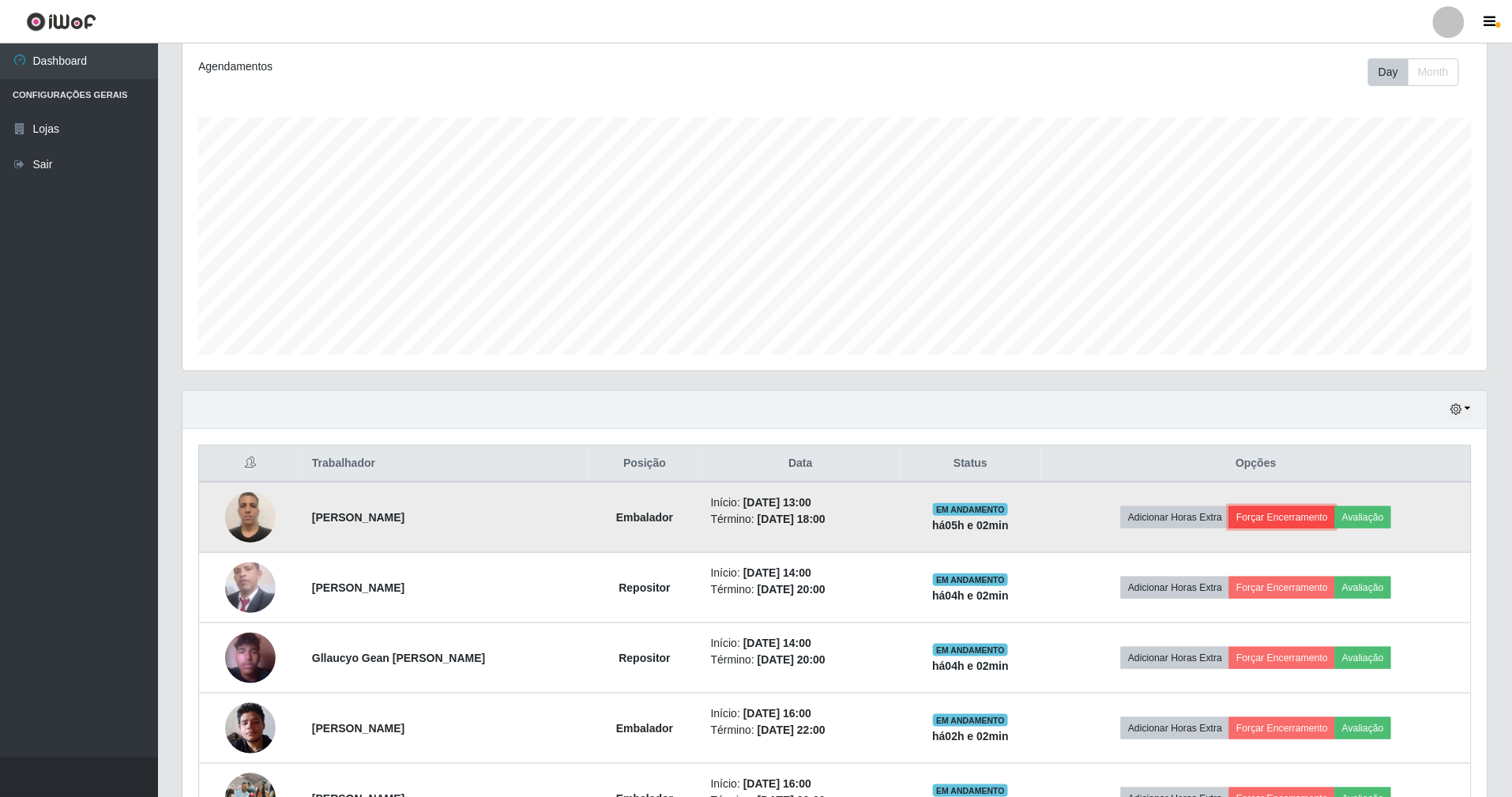
click at [1319, 515] on button "Forçar Encerramento" at bounding box center [1282, 517] width 106 height 22
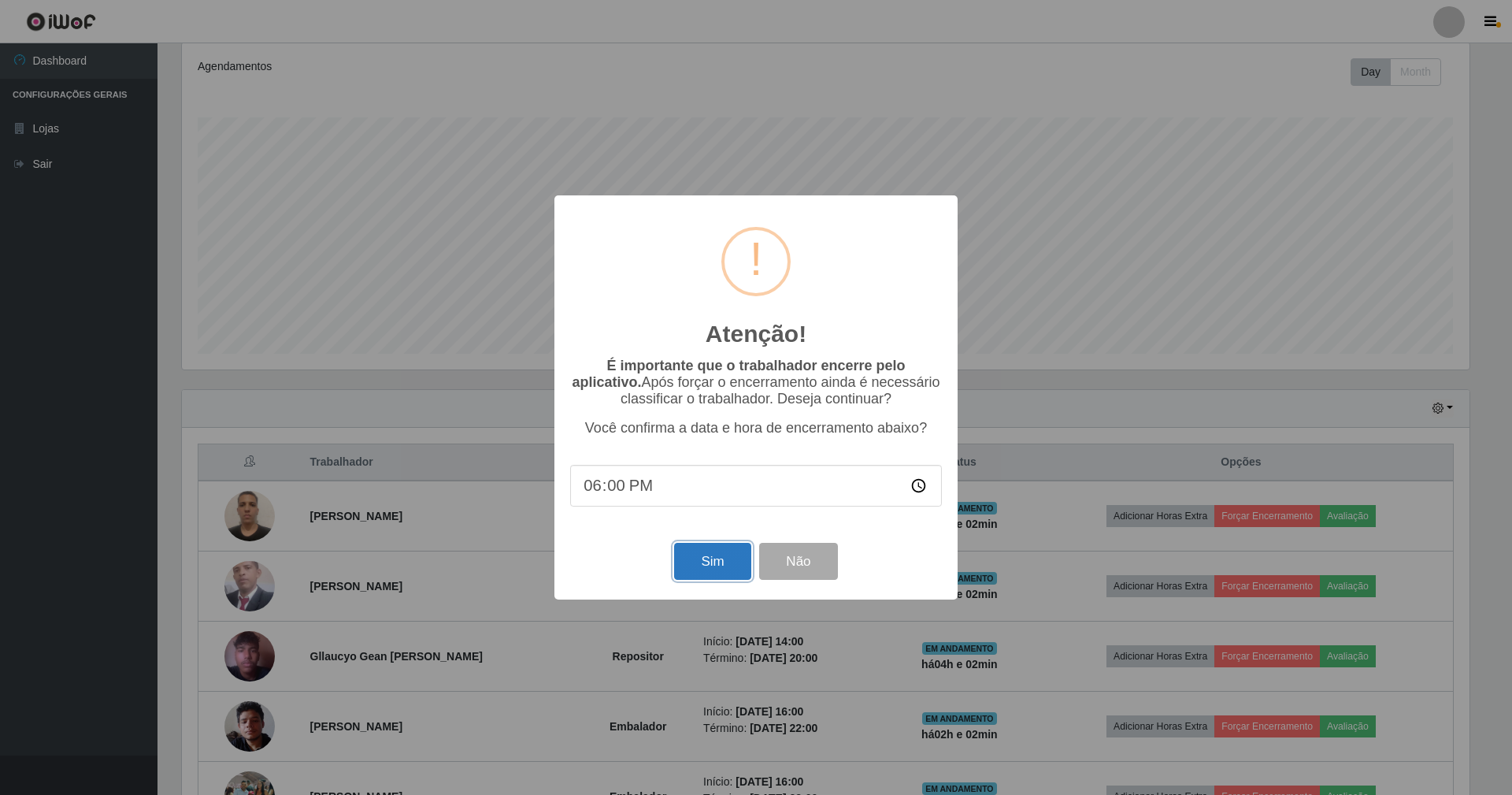
click at [693, 561] on button "Sim" at bounding box center [712, 561] width 77 height 37
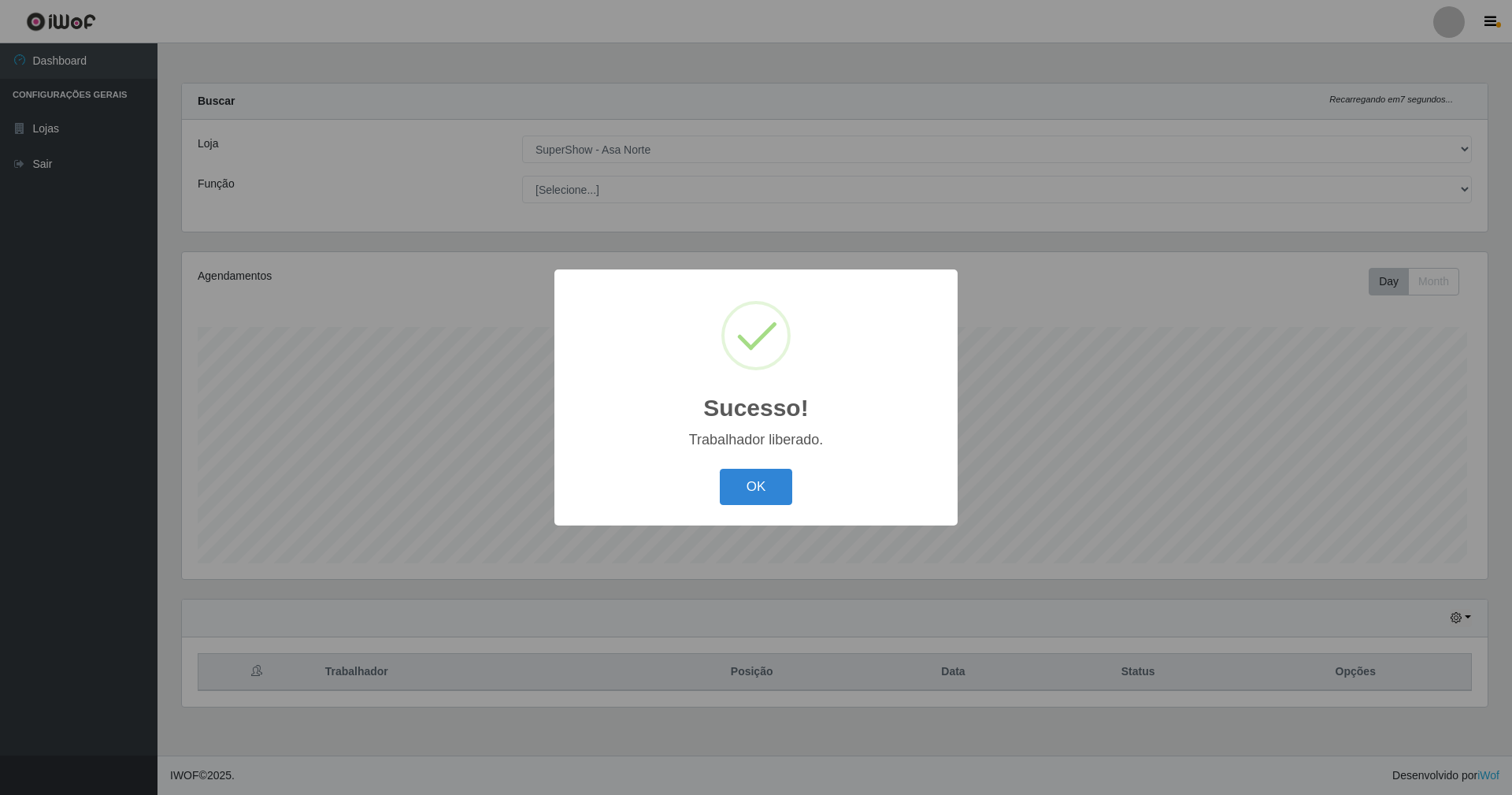
scroll to position [787398, 786169]
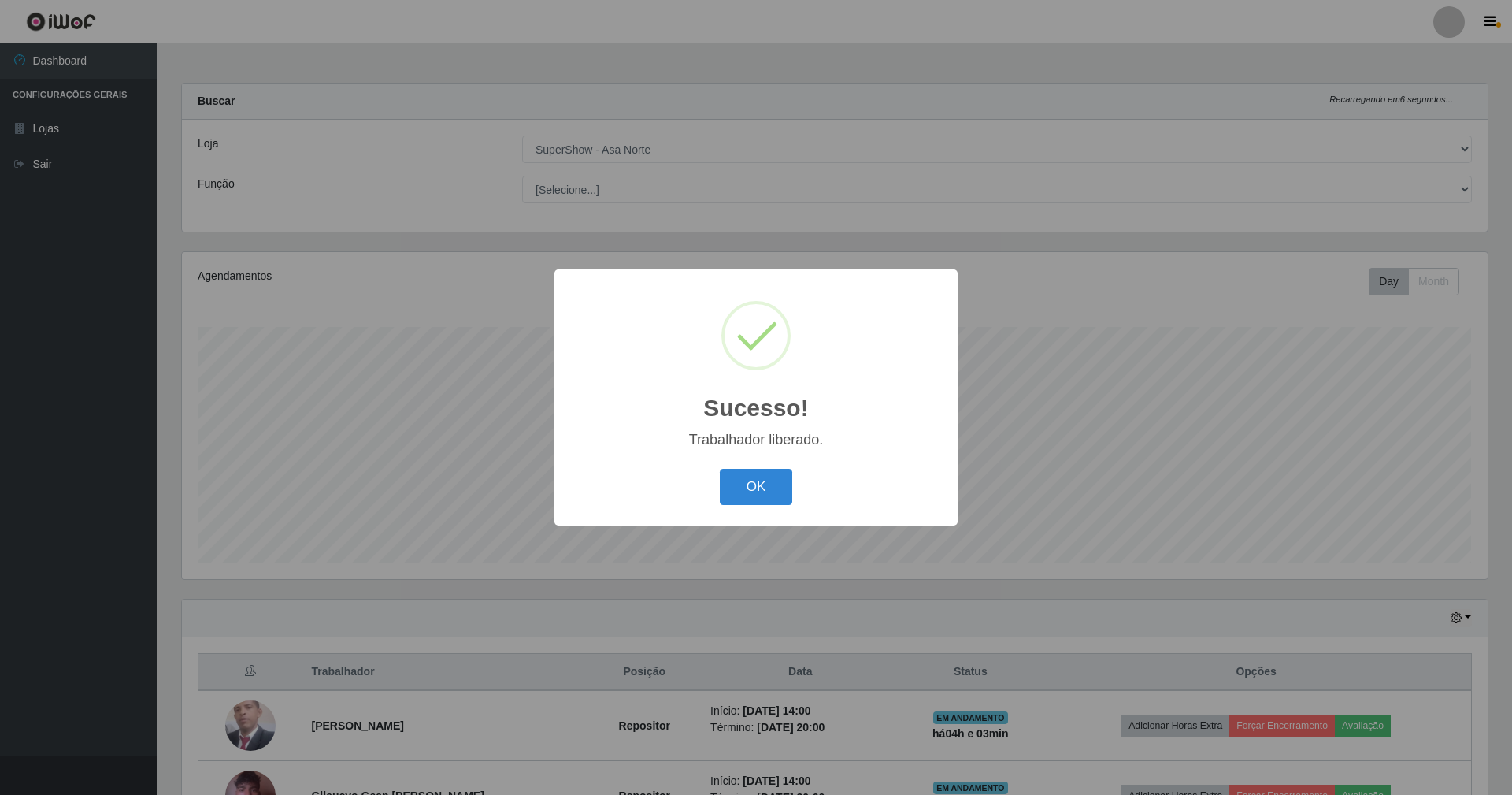
click at [720, 469] on button "OK" at bounding box center [756, 487] width 73 height 37
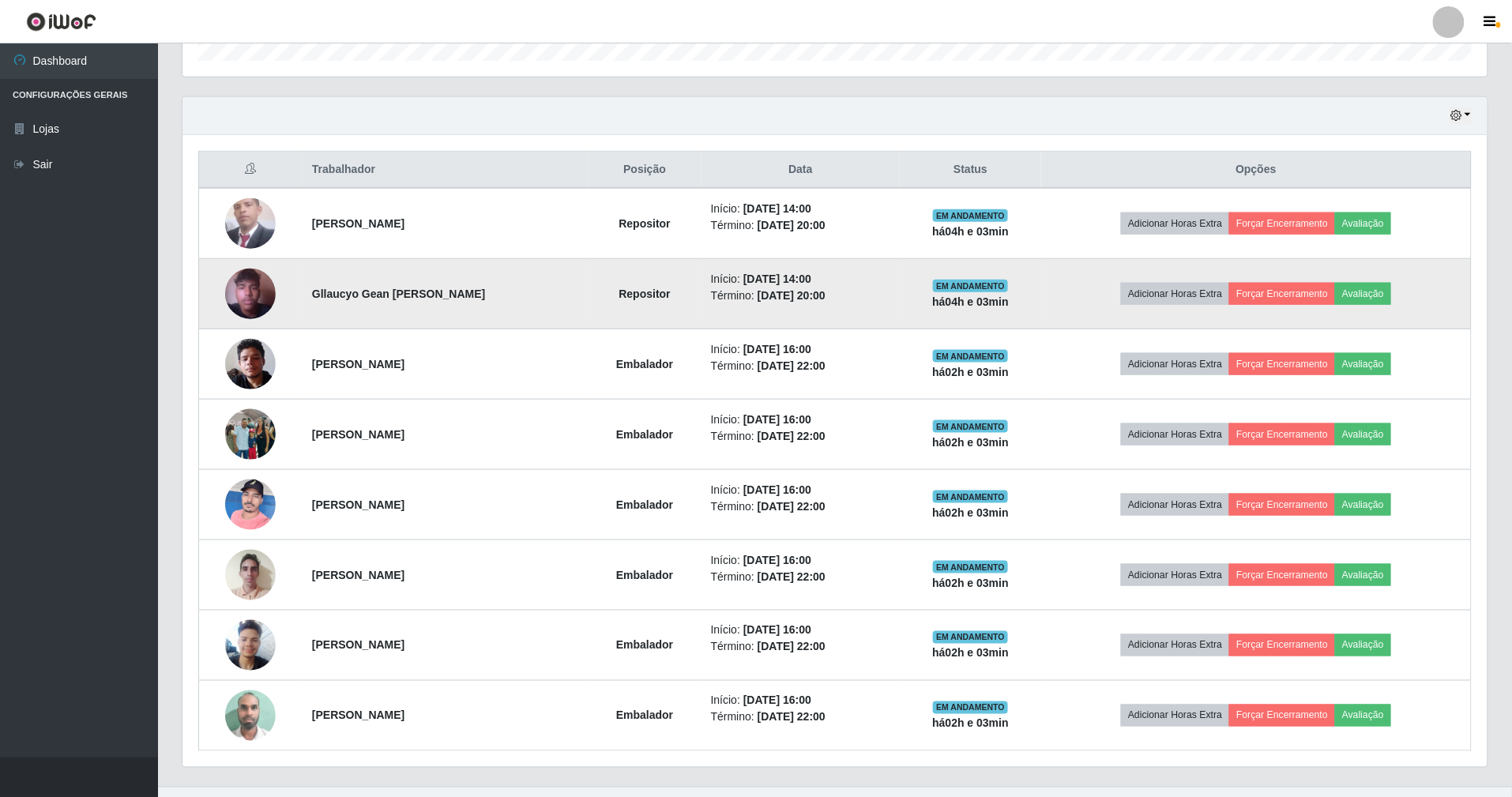
scroll to position [526, 0]
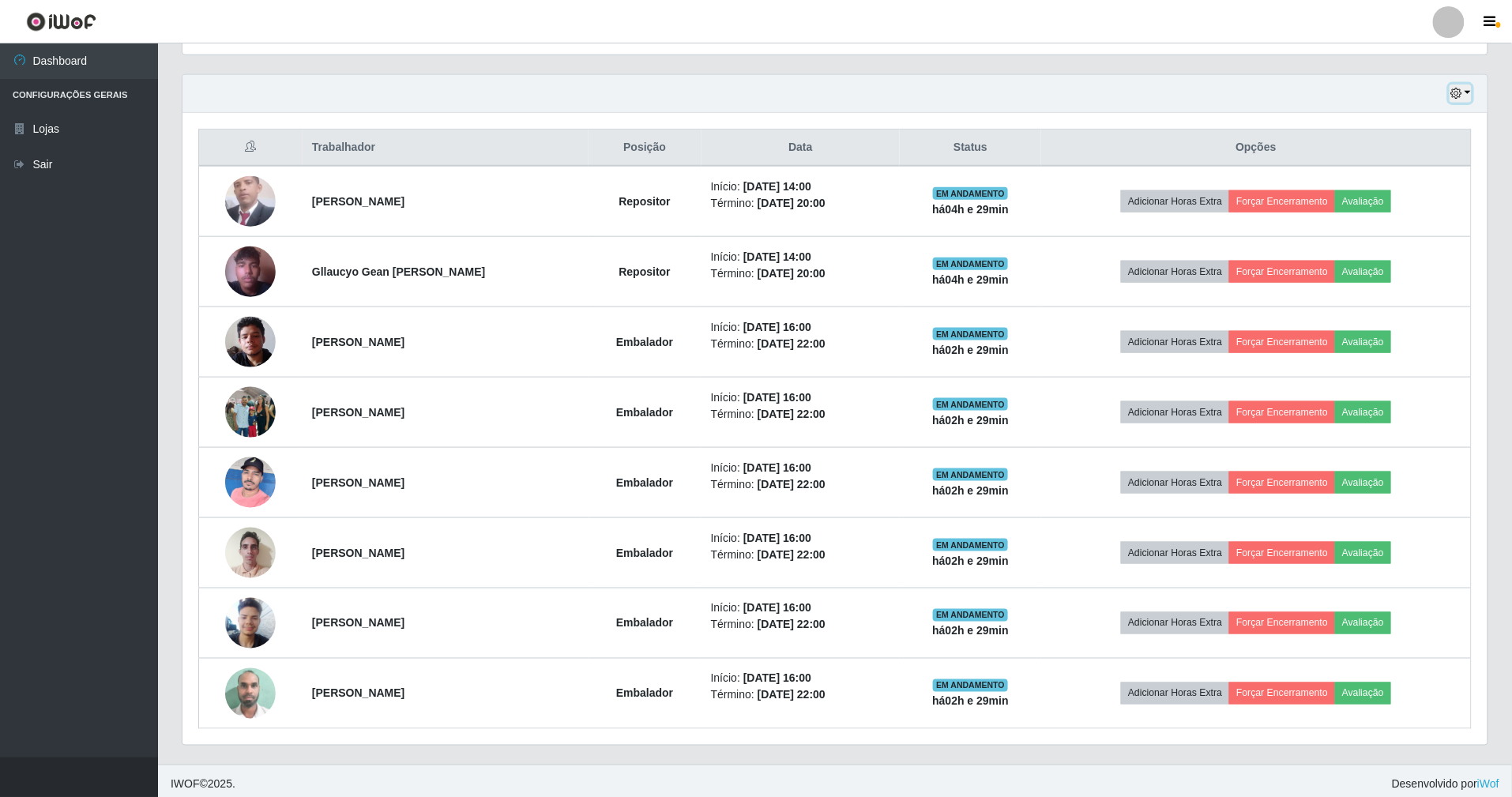
click at [1454, 95] on icon "button" at bounding box center [1456, 93] width 11 height 11
